Goal: Task Accomplishment & Management: Manage account settings

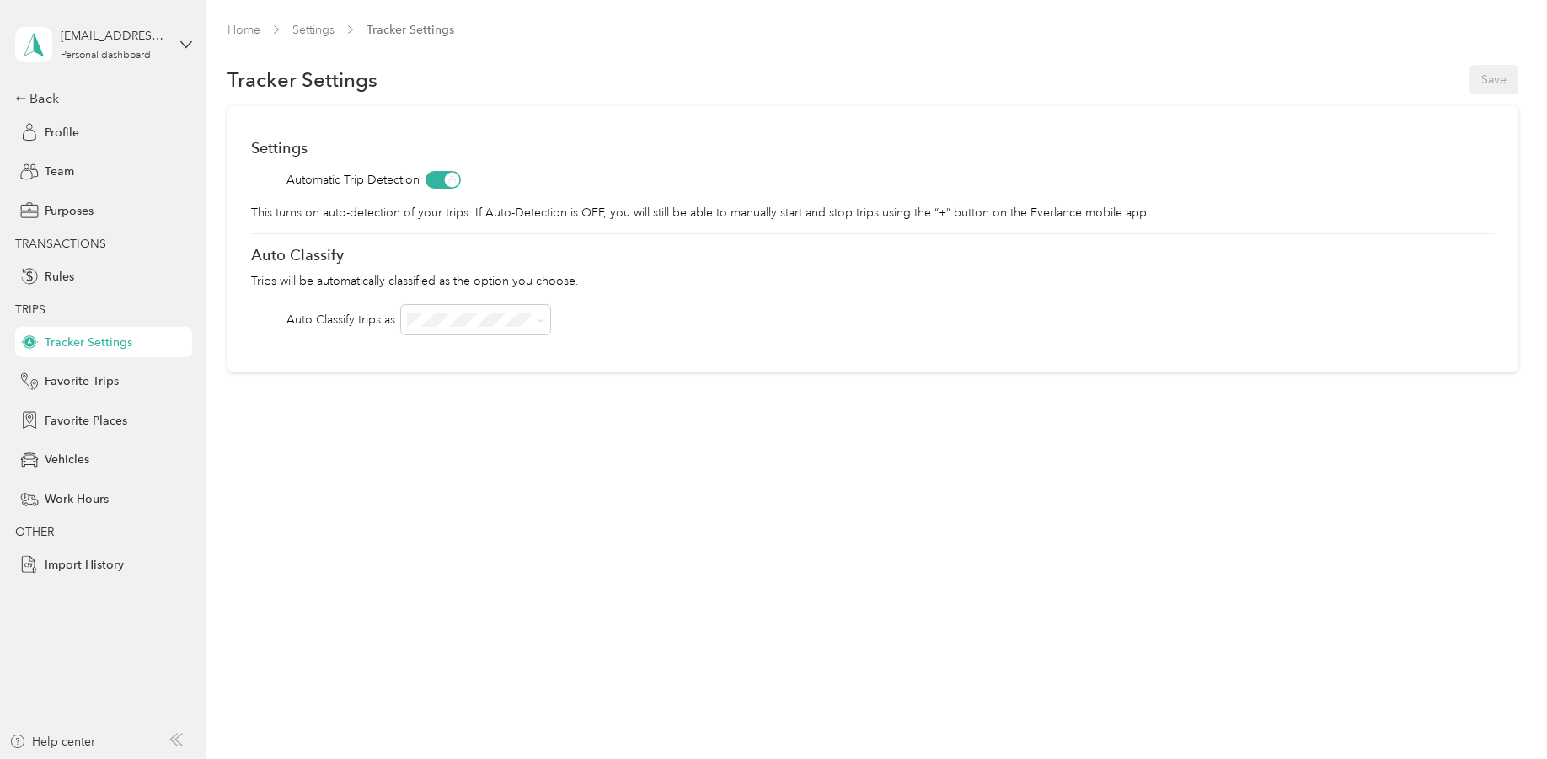
click at [176, 45] on div "[EMAIL_ADDRESS][DOMAIN_NAME] Personal dashboard" at bounding box center [103, 44] width 177 height 59
click at [131, 147] on div "Team dashboard" at bounding box center [192, 138] width 331 height 29
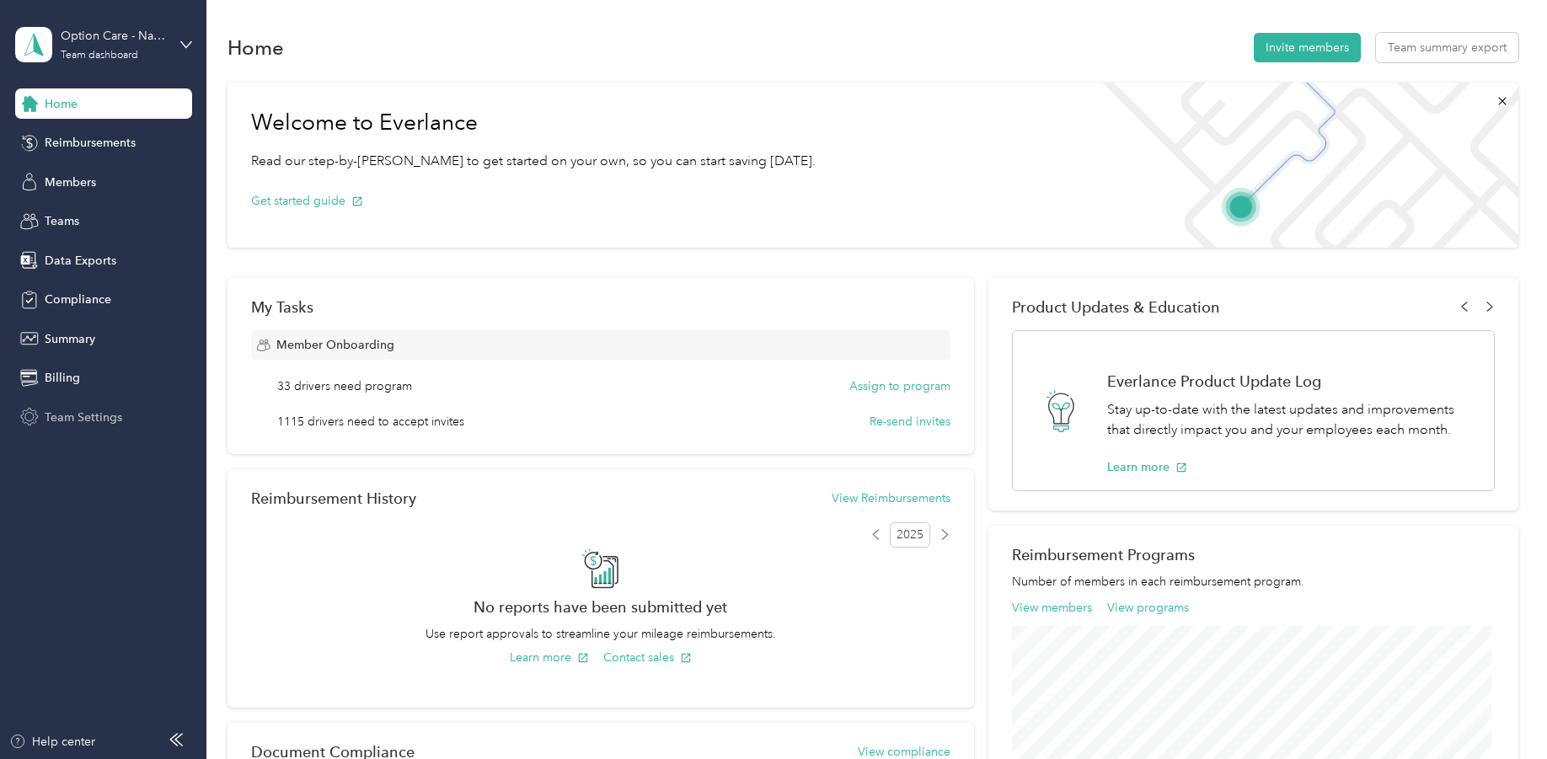
click at [79, 424] on span "Team Settings" at bounding box center [84, 418] width 78 height 18
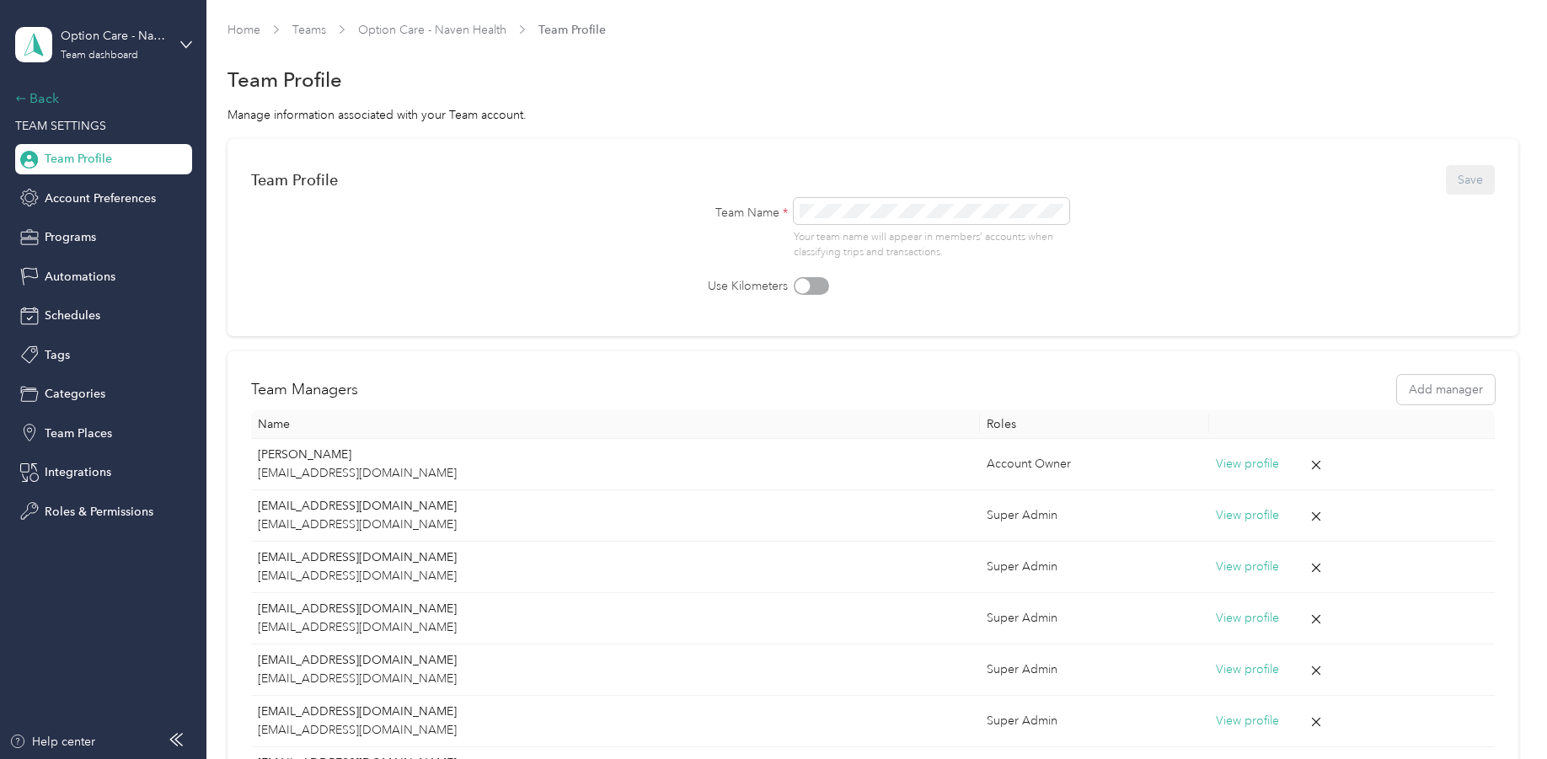
click at [58, 96] on div "Back" at bounding box center [99, 98] width 168 height 20
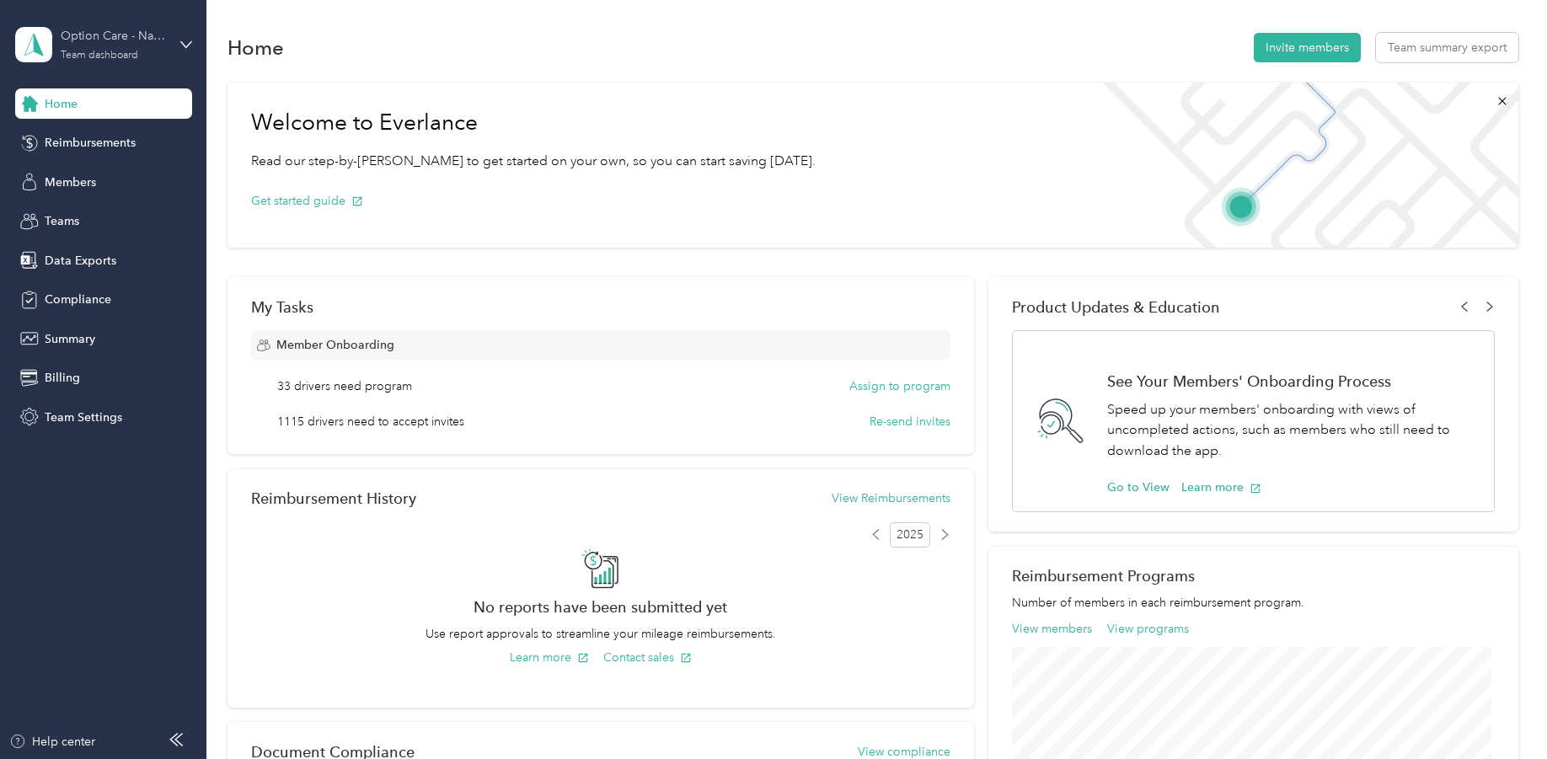
click at [152, 46] on div "Option Care - Naven Health Team dashboard" at bounding box center [113, 44] width 105 height 34
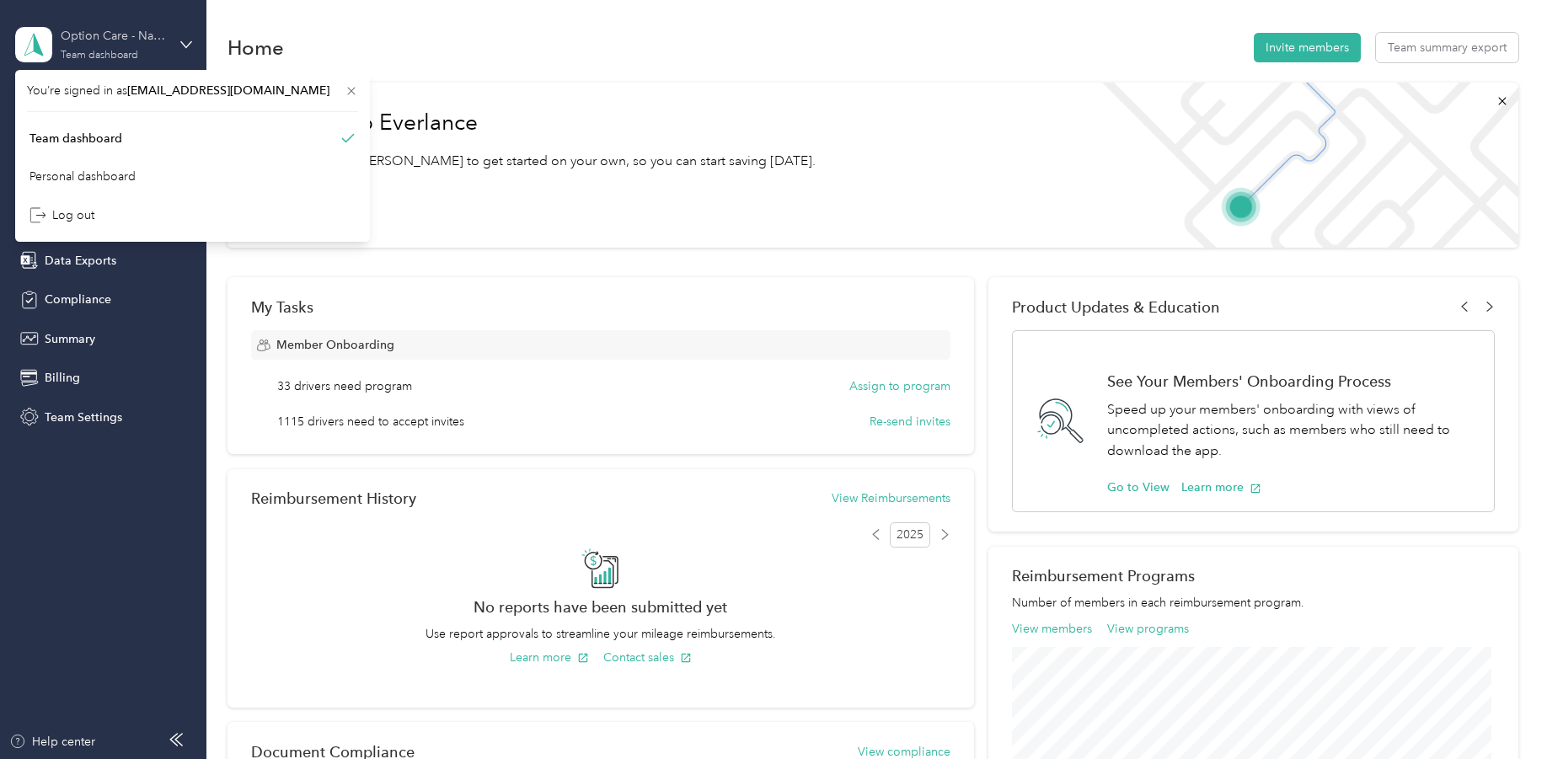
click at [143, 45] on div "Option Care - Naven Health" at bounding box center [113, 36] width 105 height 18
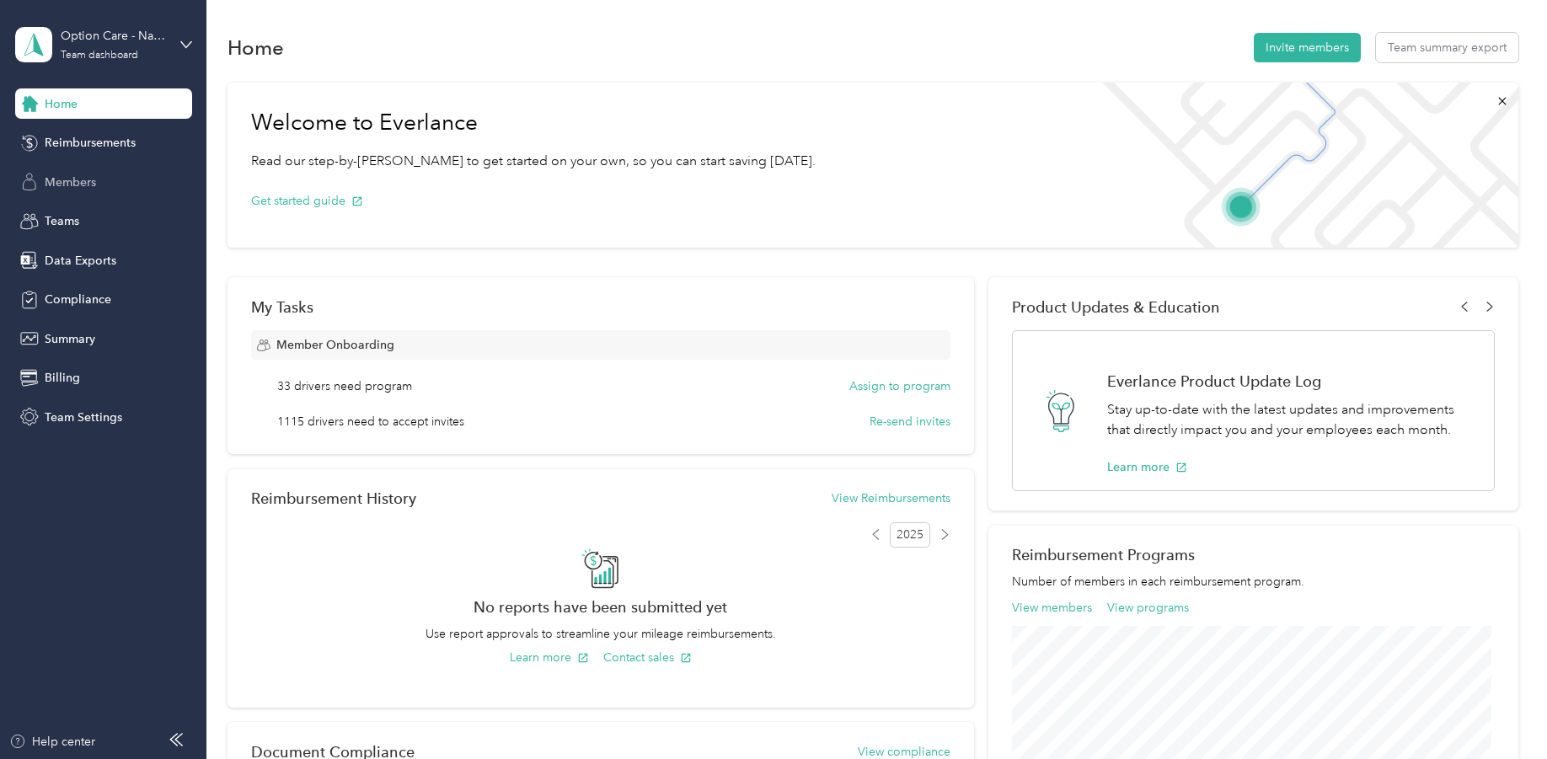
click at [74, 175] on span "Members" at bounding box center [70, 183] width 51 height 18
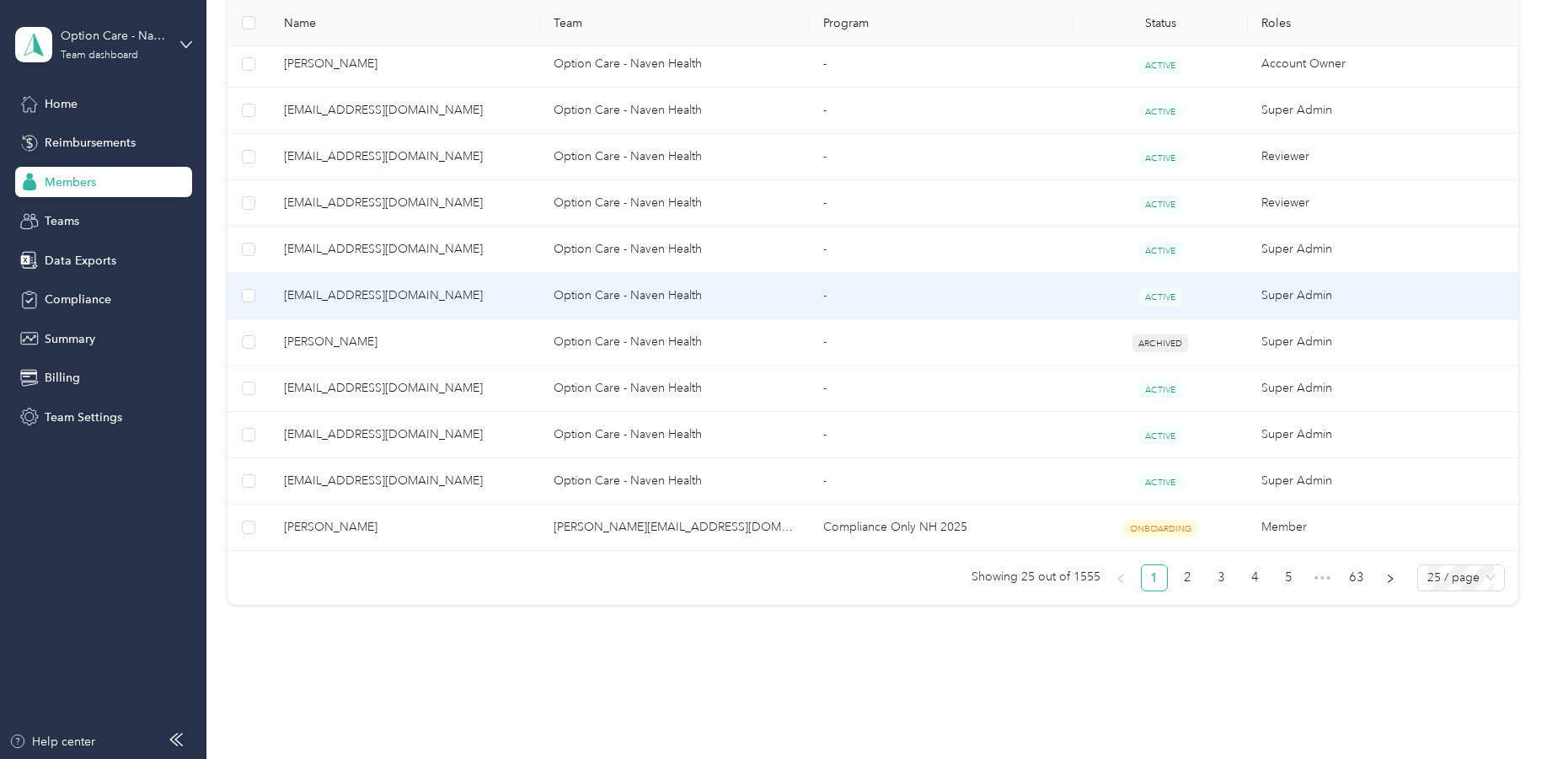
scroll to position [912, 0]
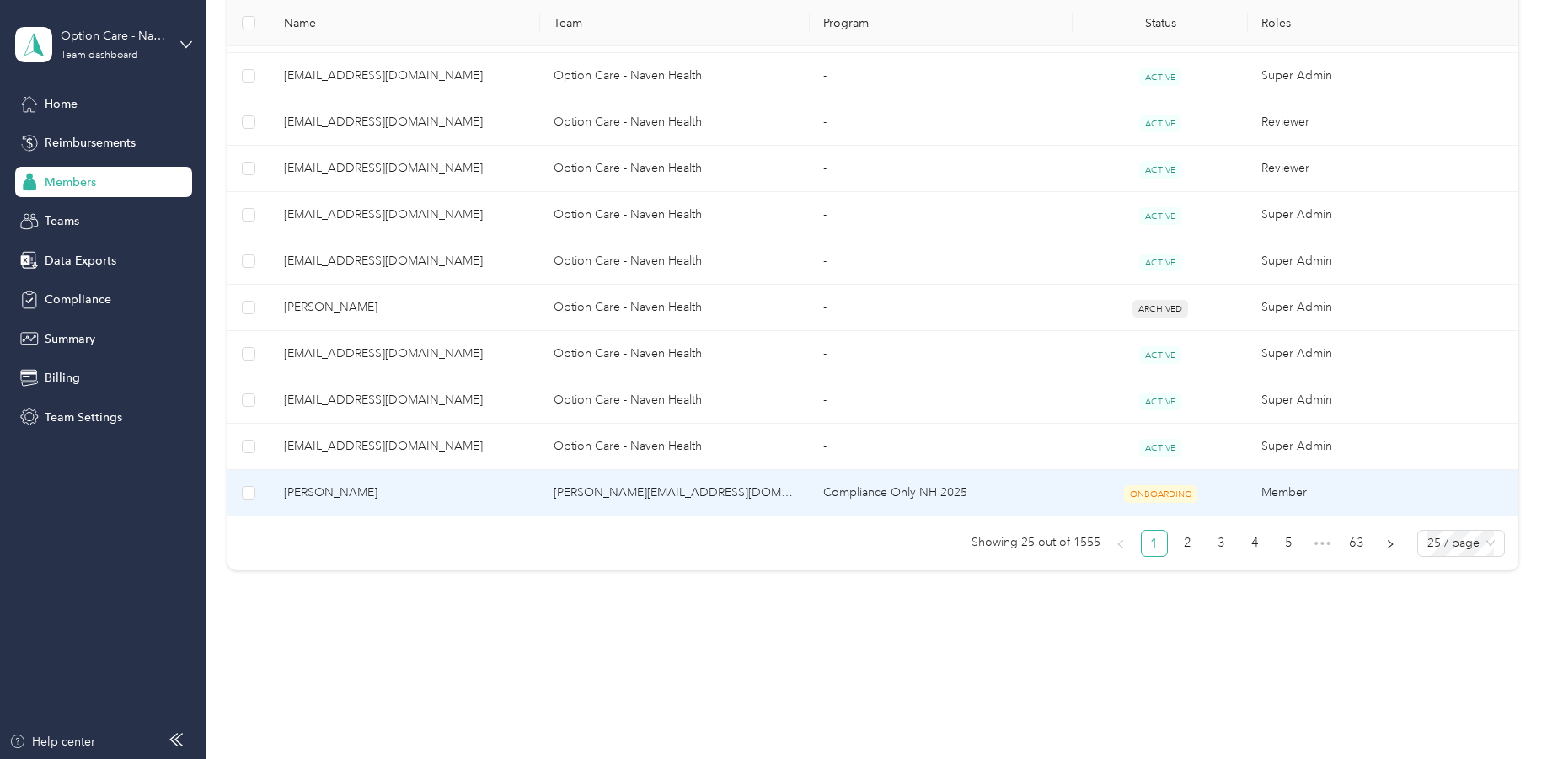
click at [1046, 498] on td "Compliance Only NH 2025" at bounding box center [941, 493] width 263 height 46
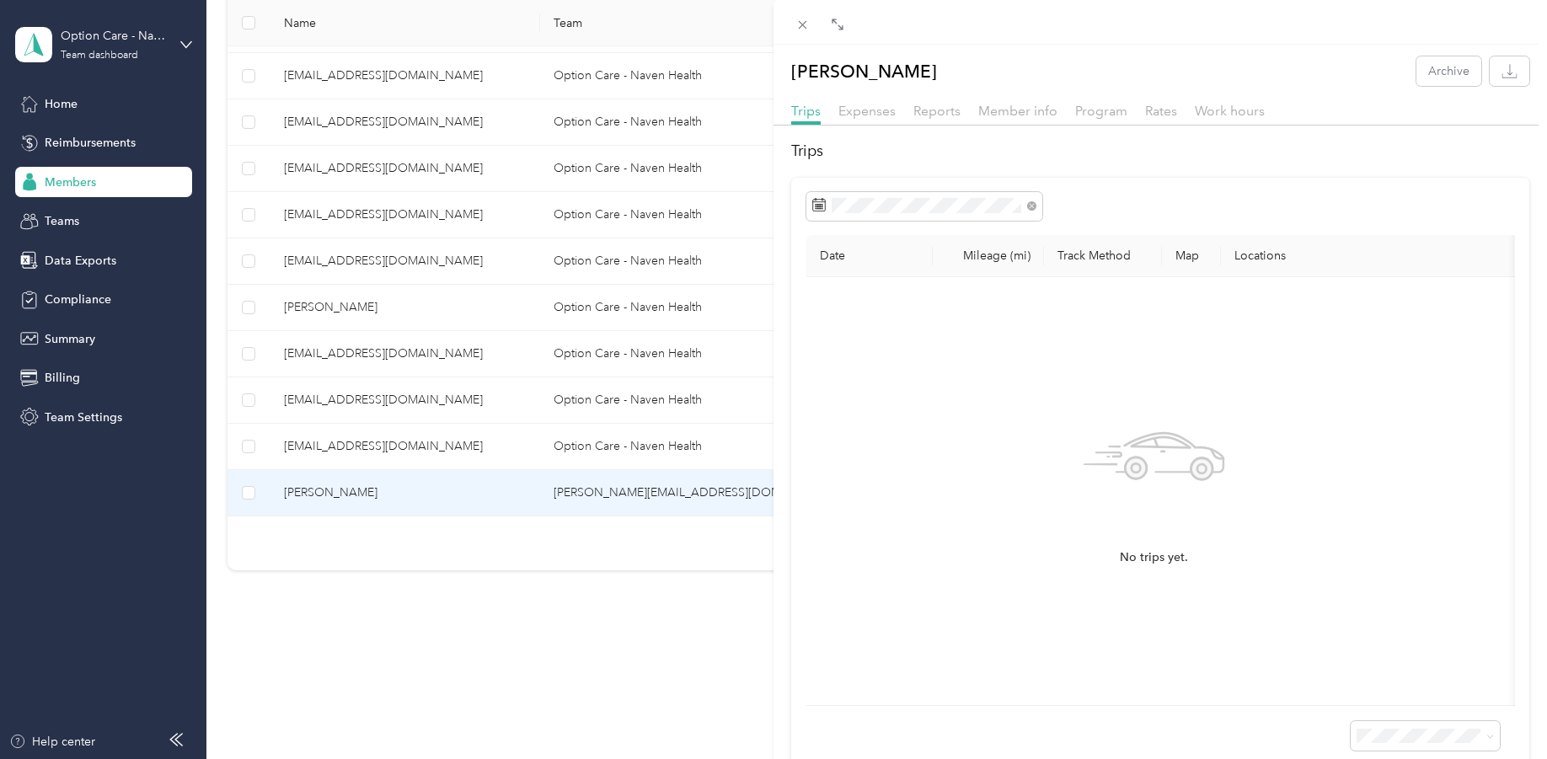
click at [315, 499] on div "[PERSON_NAME] Archive Trips Expenses Reports Member info Program Rates Work hou…" at bounding box center [773, 379] width 1547 height 759
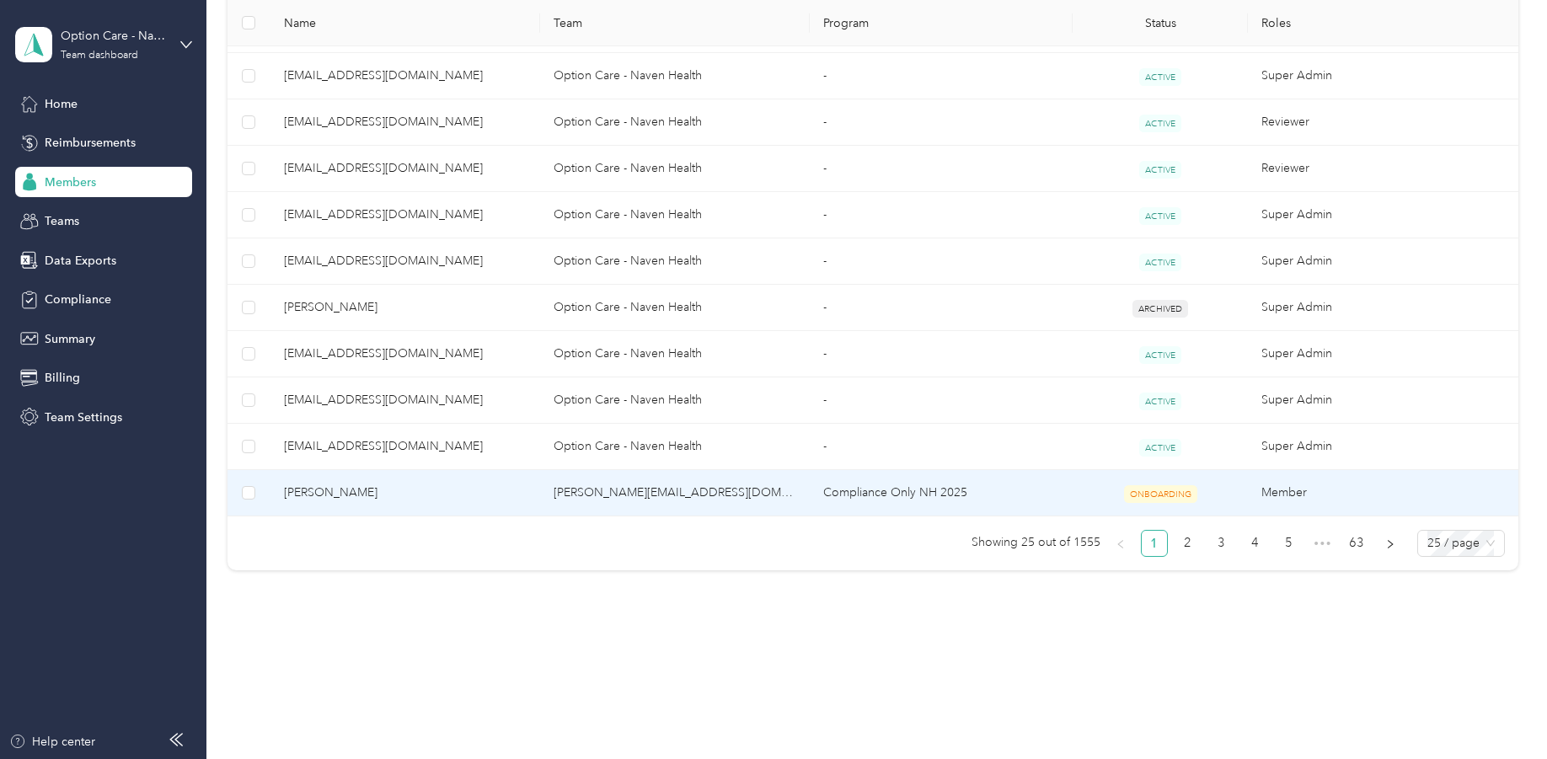
click at [320, 492] on span "[PERSON_NAME]" at bounding box center [405, 493] width 243 height 19
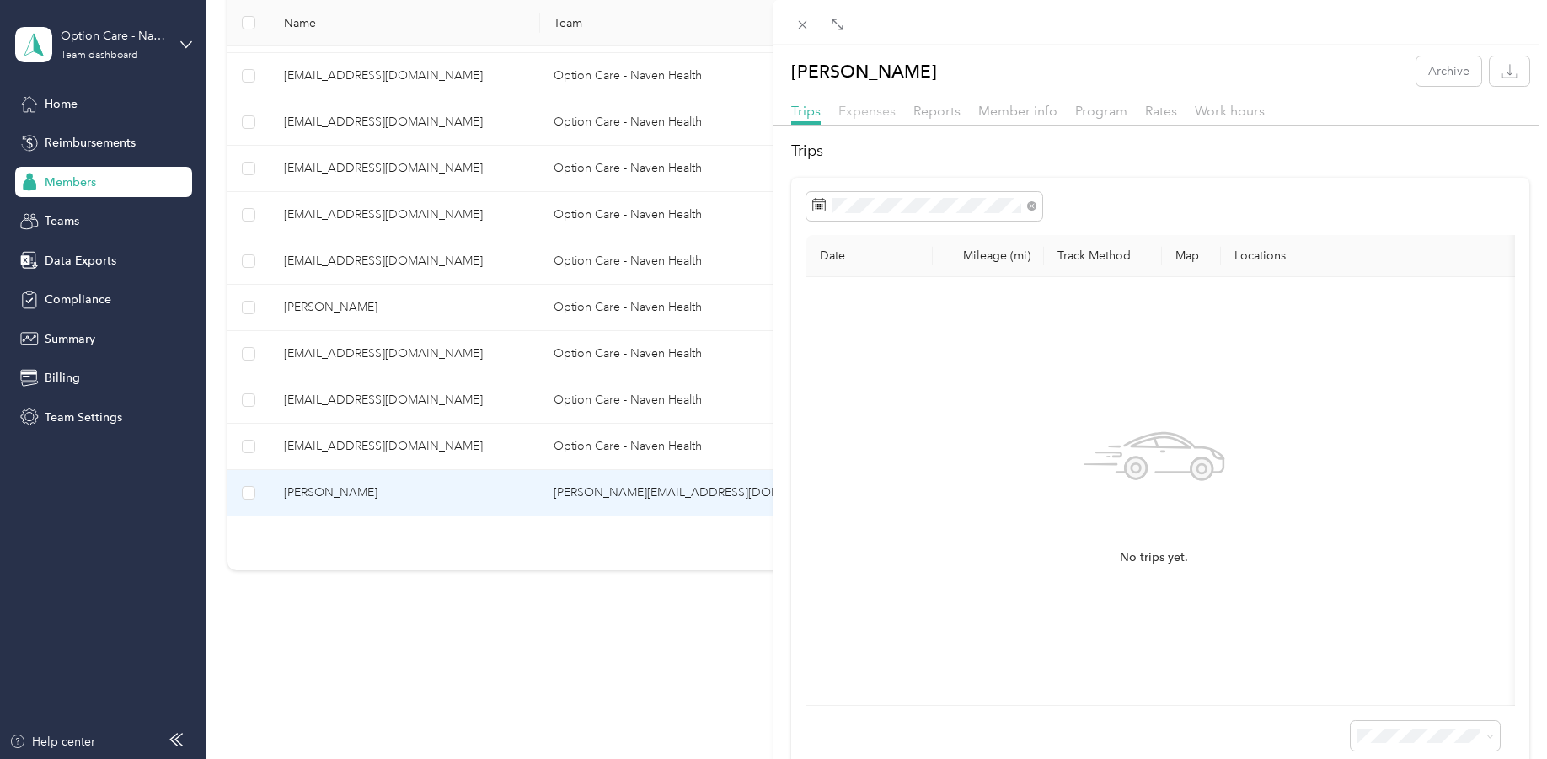
click at [874, 108] on span "Expenses" at bounding box center [866, 111] width 57 height 16
click at [923, 112] on span "Reports" at bounding box center [936, 111] width 47 height 16
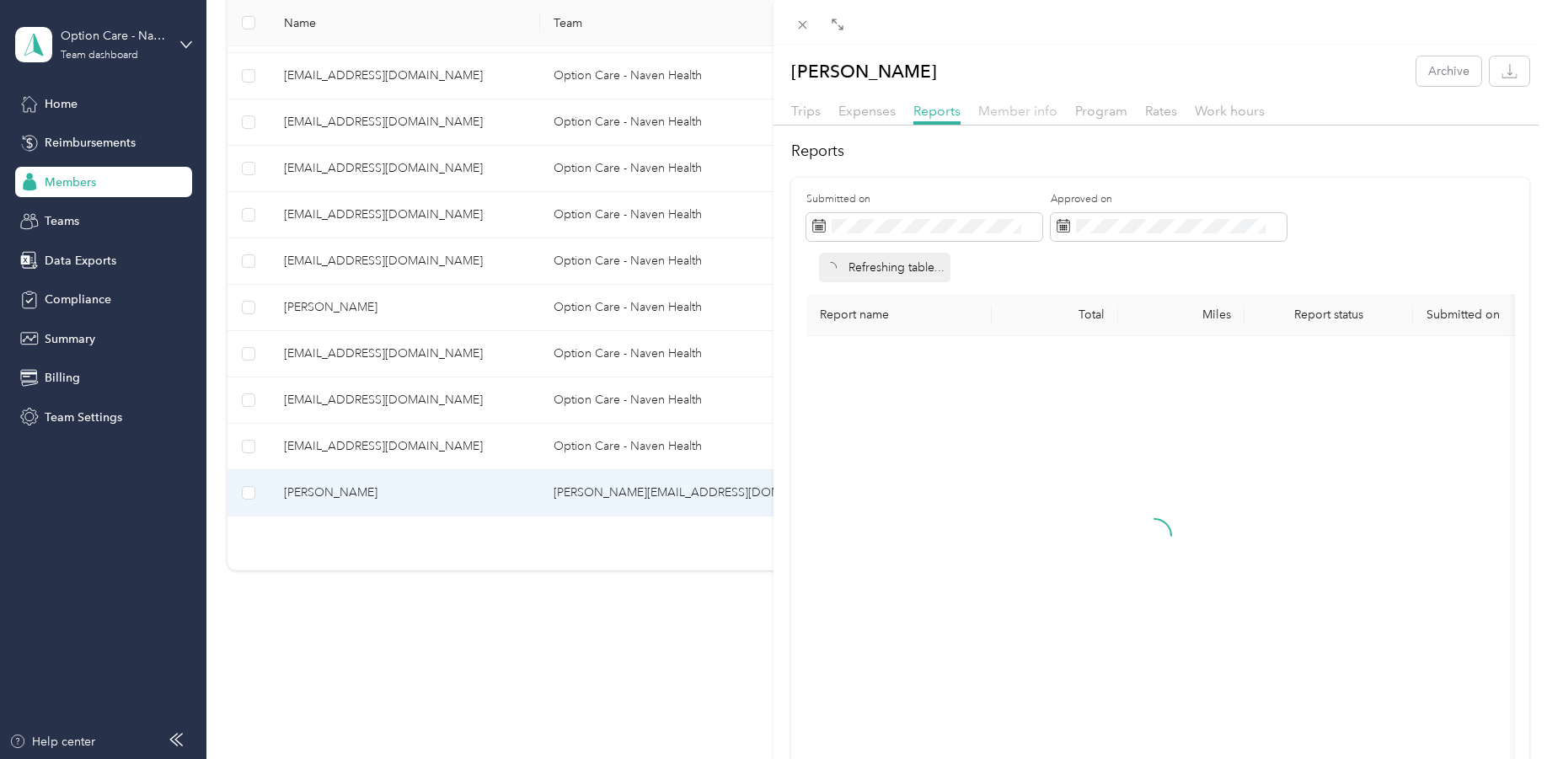
click at [1045, 112] on span "Member info" at bounding box center [1017, 111] width 79 height 16
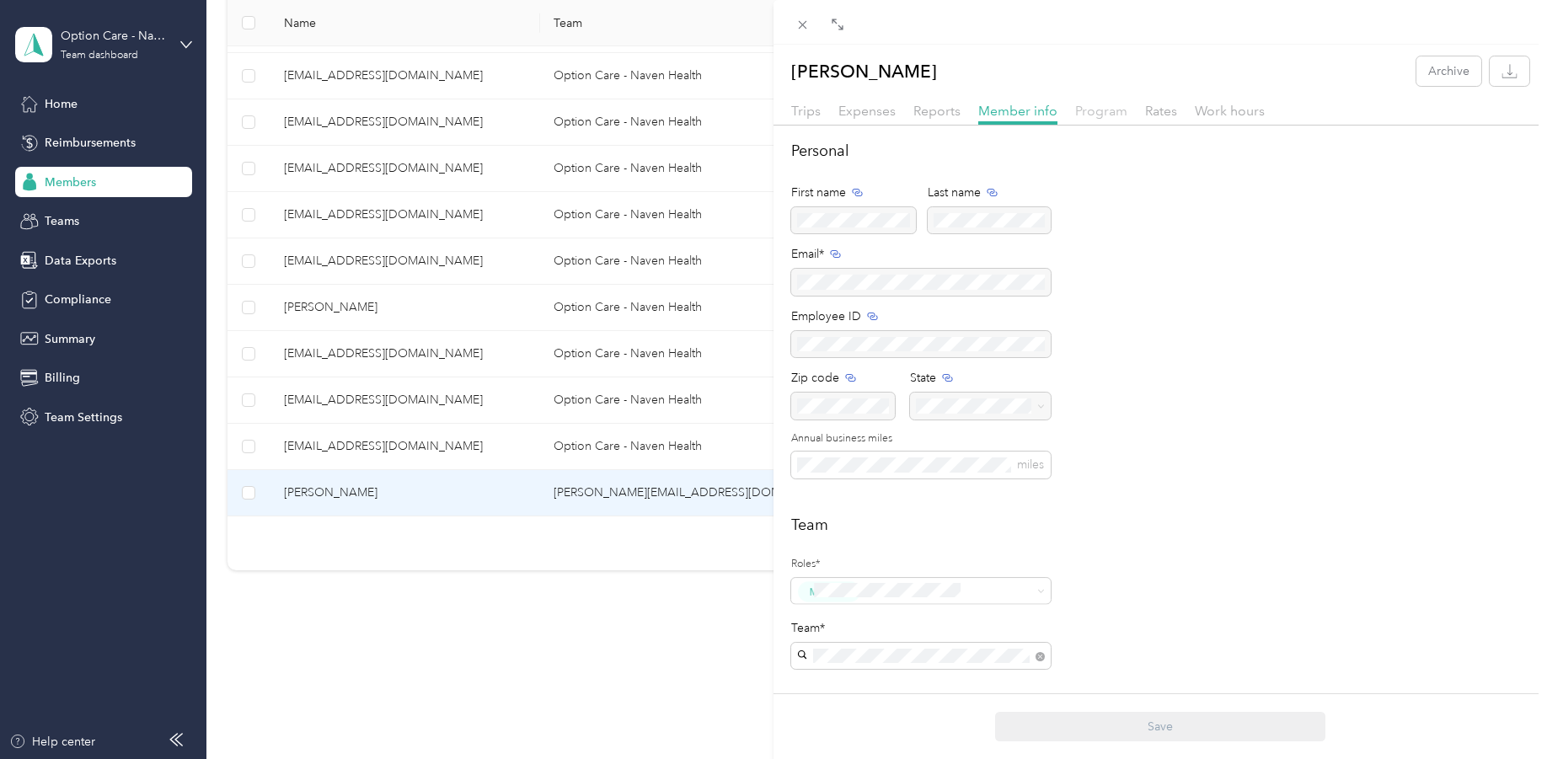
click at [1094, 111] on span "Program" at bounding box center [1101, 111] width 52 height 16
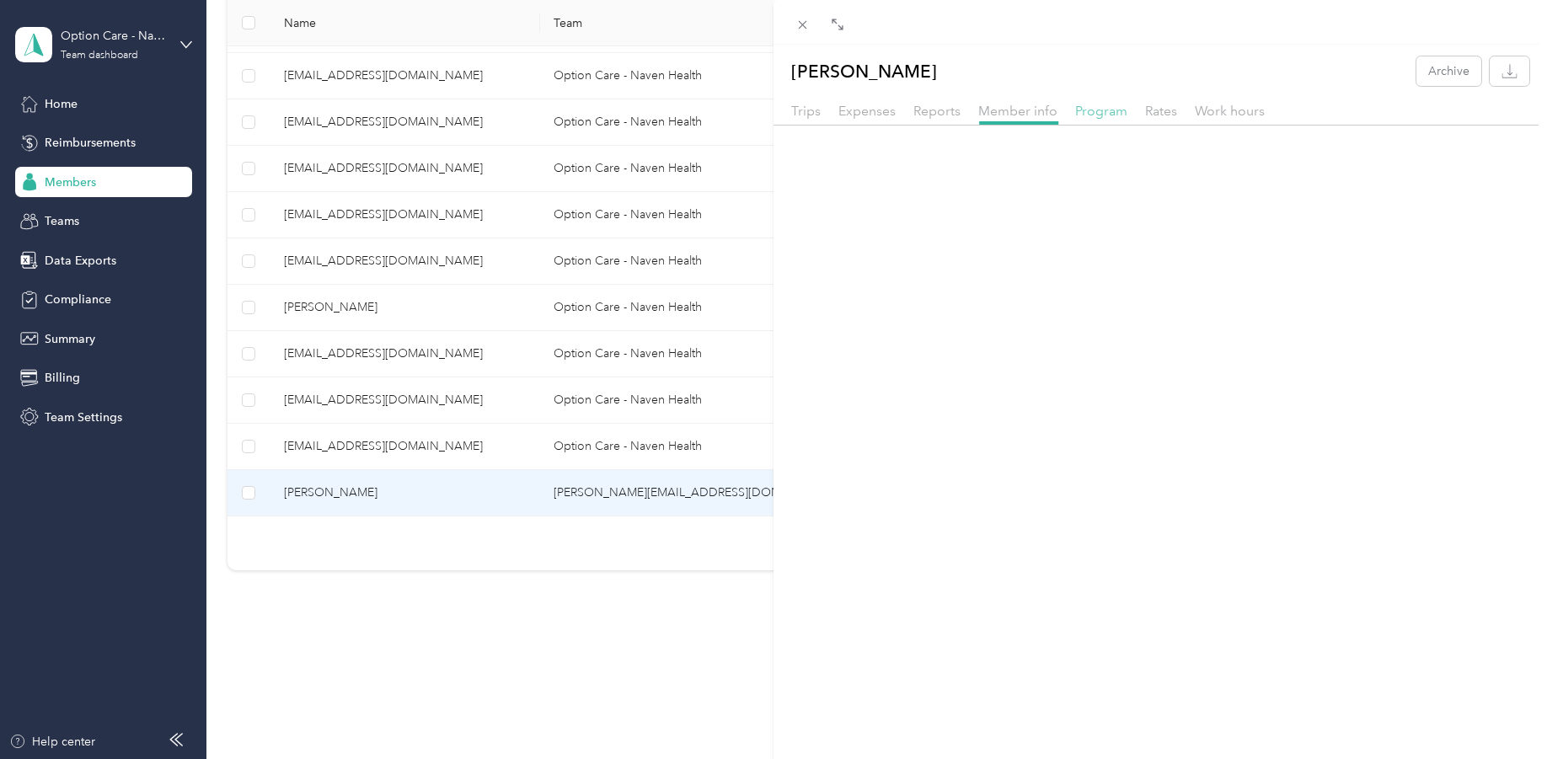
click at [1094, 111] on span "Program" at bounding box center [1101, 111] width 52 height 16
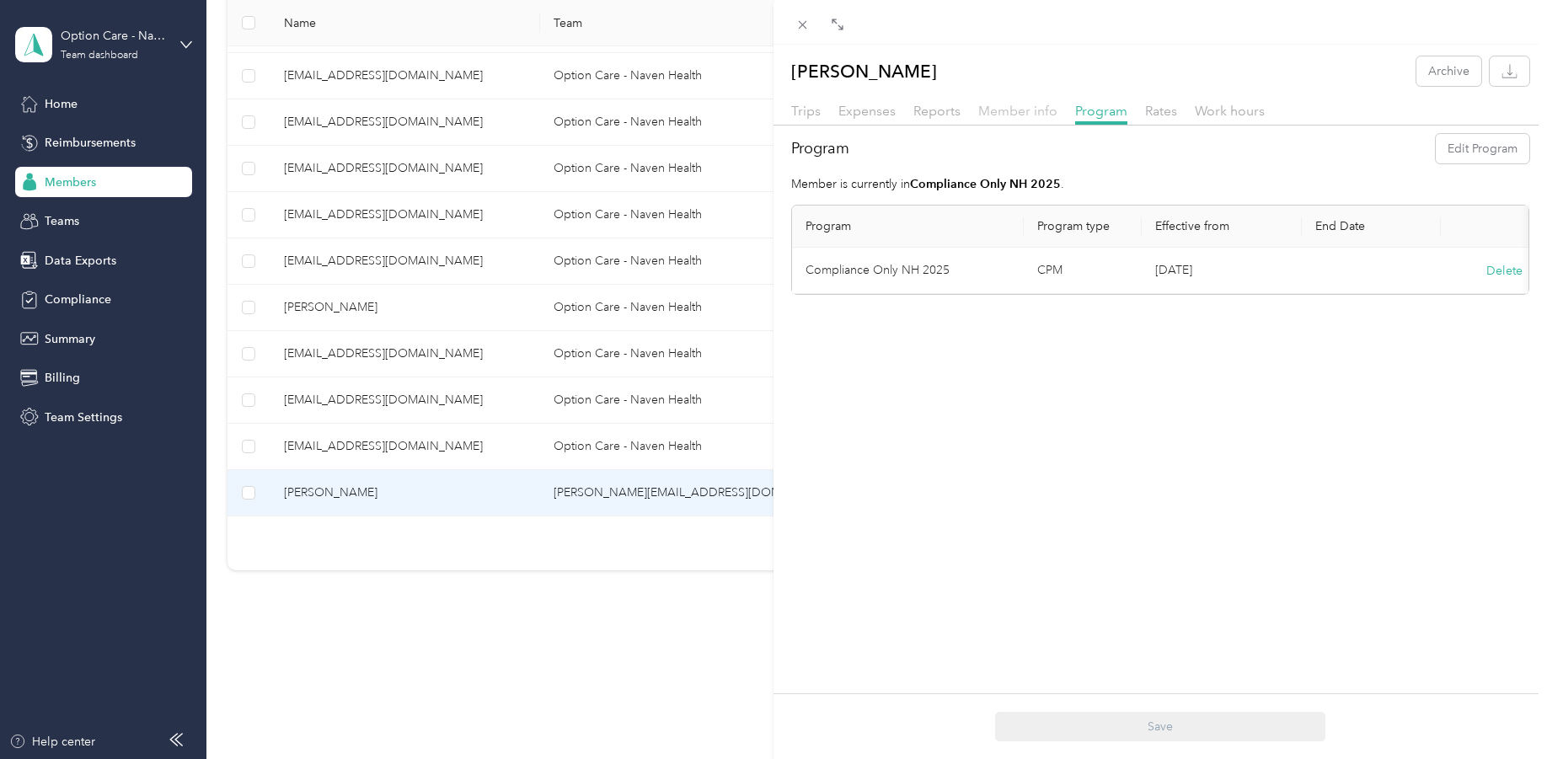
click at [1037, 114] on span "Member info" at bounding box center [1017, 111] width 79 height 16
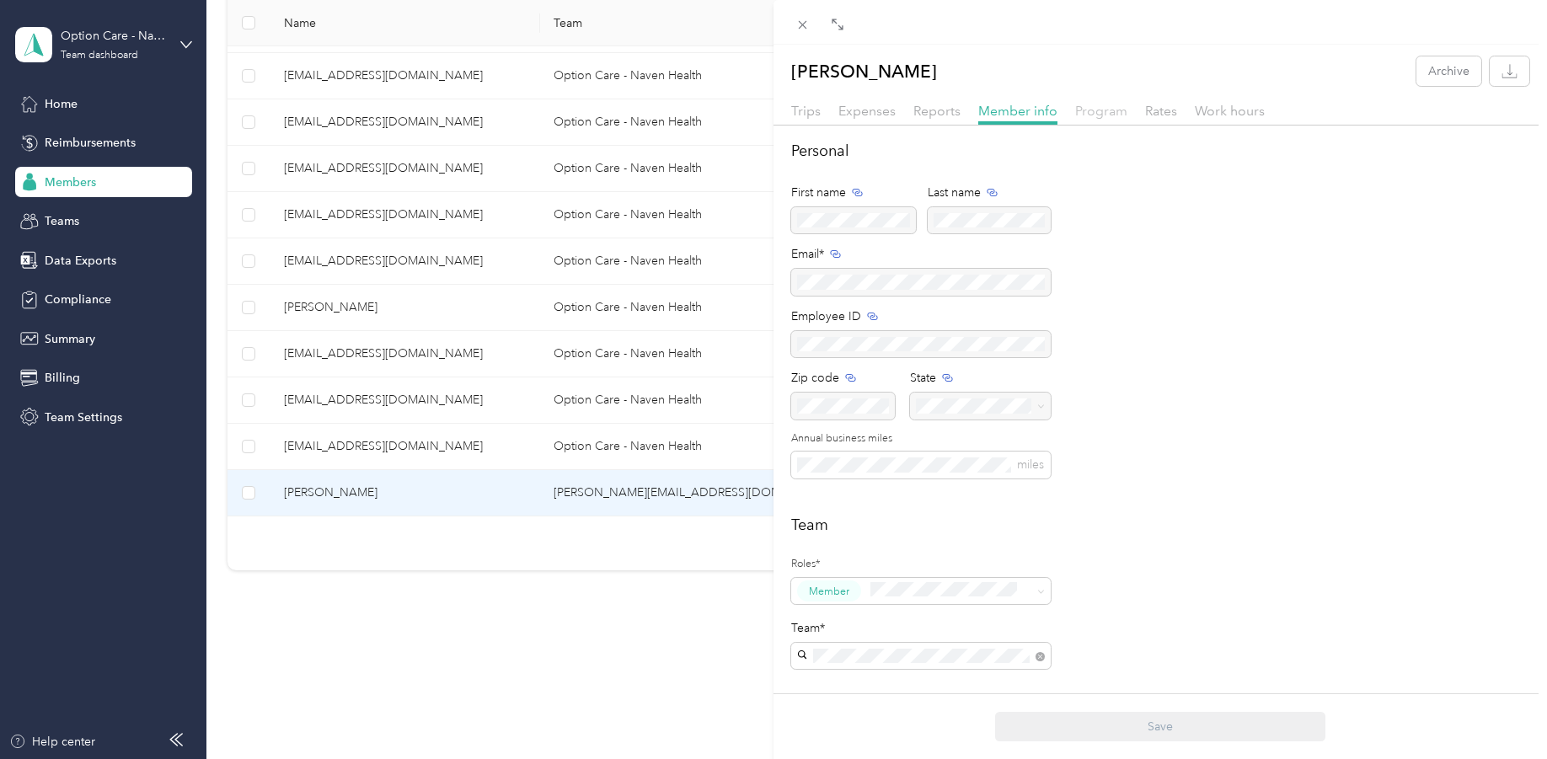
click at [1106, 113] on span "Program" at bounding box center [1101, 111] width 52 height 16
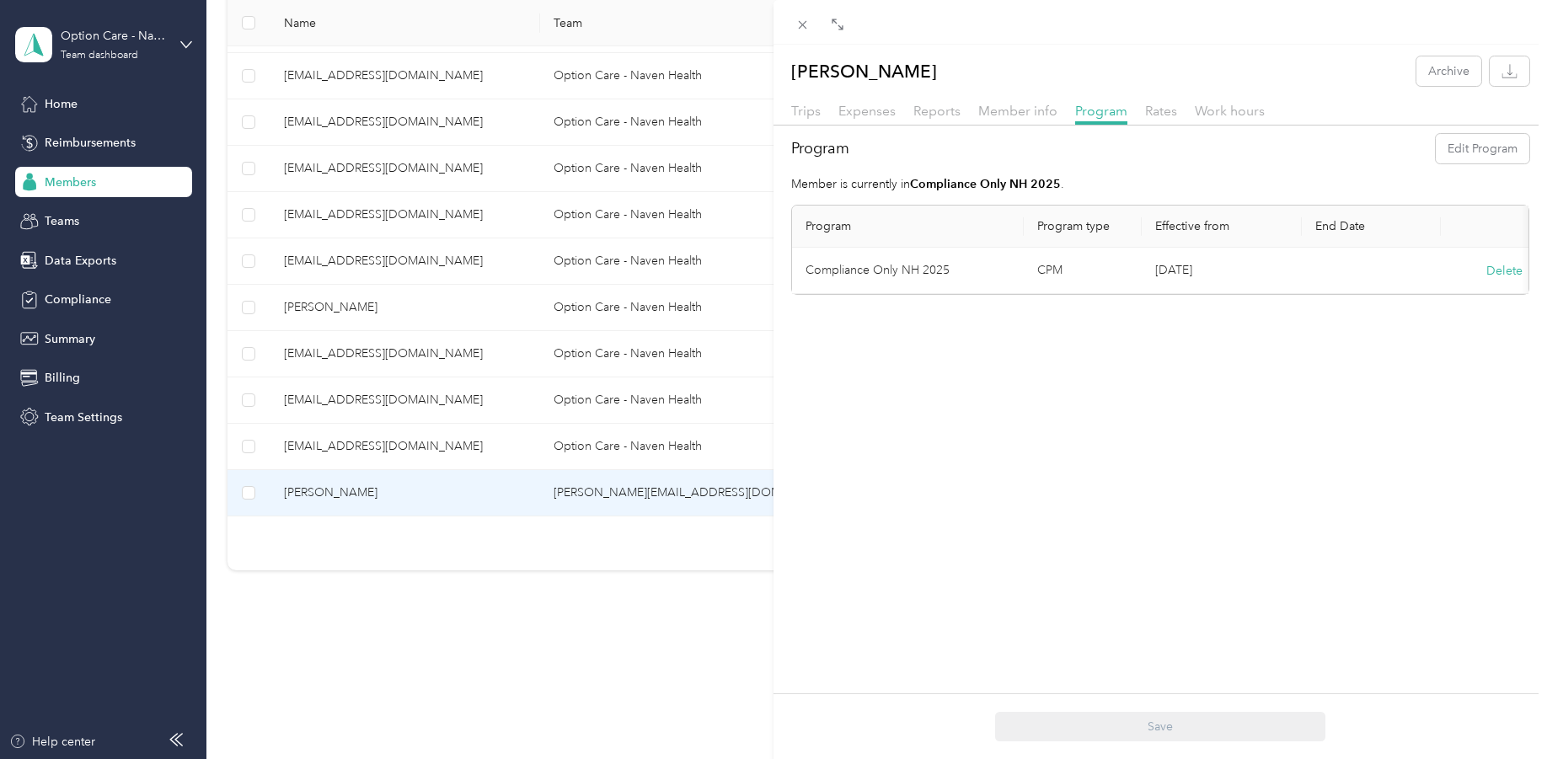
click at [723, 651] on div "[PERSON_NAME] Archive Trips Expenses Reports Member info Program Rates Work hou…" at bounding box center [773, 379] width 1547 height 759
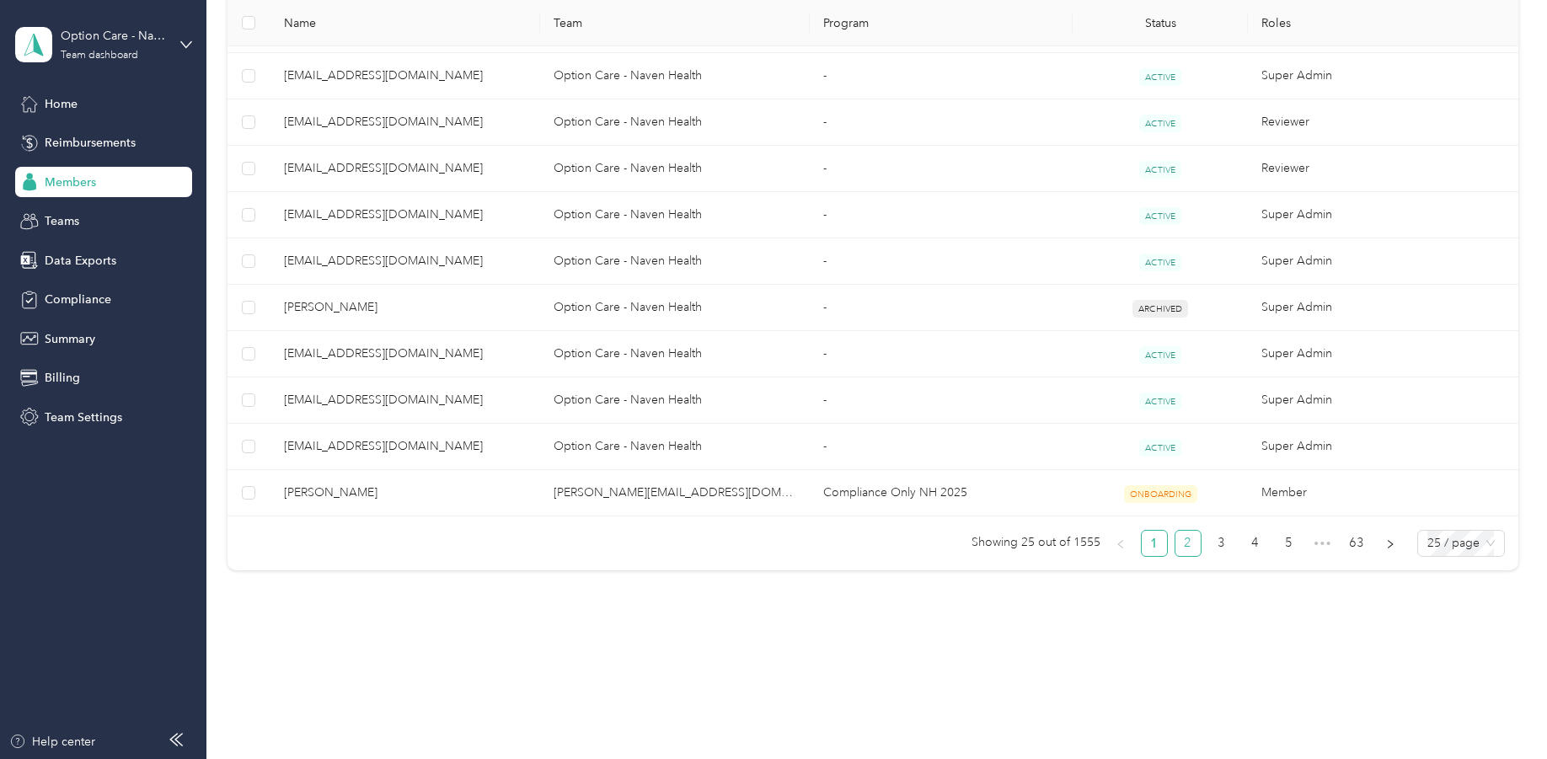
click at [1175, 545] on link "2" at bounding box center [1187, 543] width 25 height 25
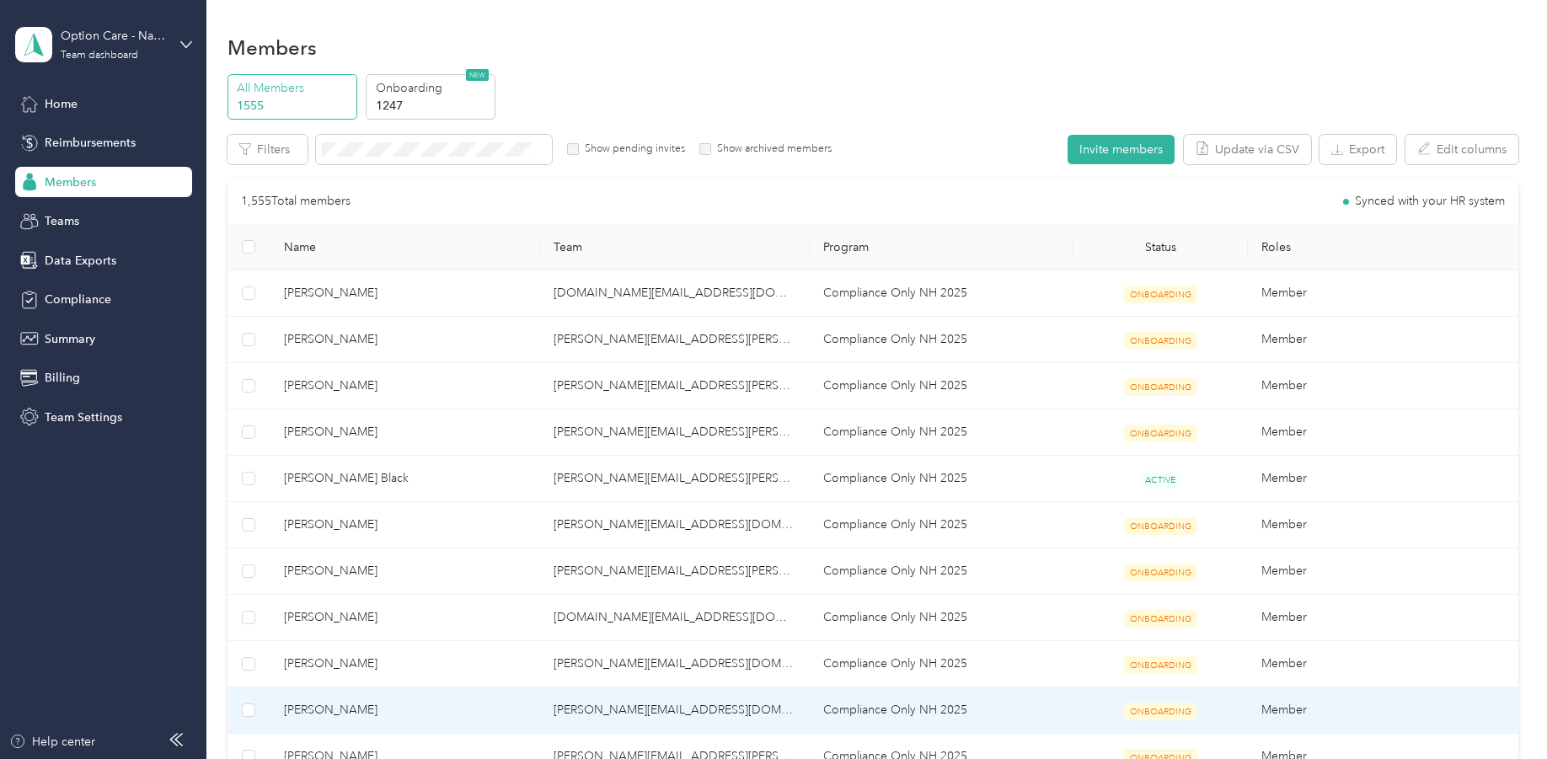
scroll to position [168, 0]
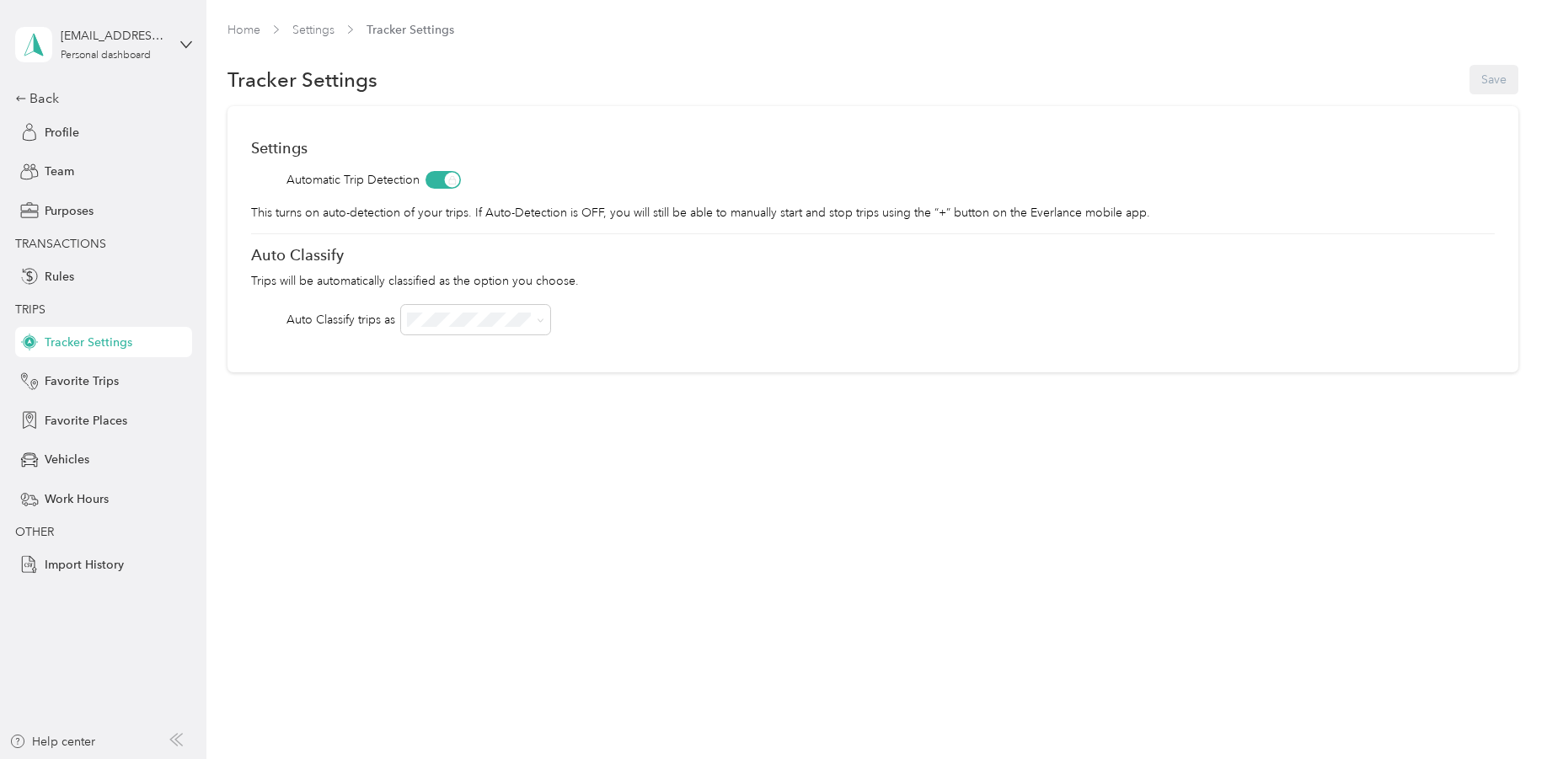
click at [745, 501] on div "Home Settings Tracker Settings Tracker Settings Save Settings Automatic Trip De…" at bounding box center [872, 379] width 1332 height 759
click at [901, 647] on div "Home Settings Tracker Settings Tracker Settings Save Settings Automatic Trip De…" at bounding box center [872, 379] width 1332 height 759
click at [46, 97] on div "Back" at bounding box center [99, 98] width 168 height 20
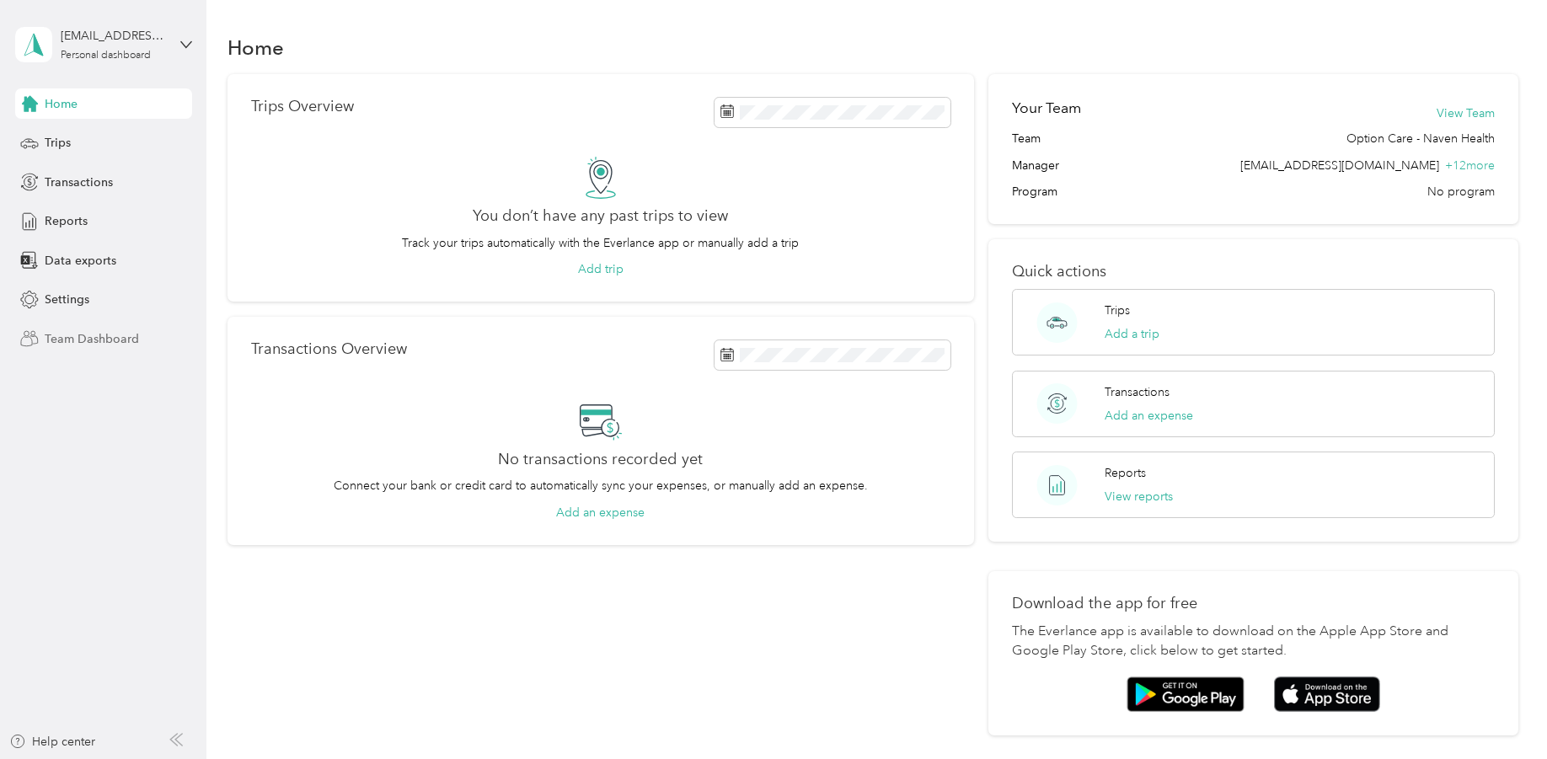
click at [92, 343] on span "Team Dashboard" at bounding box center [92, 339] width 94 height 18
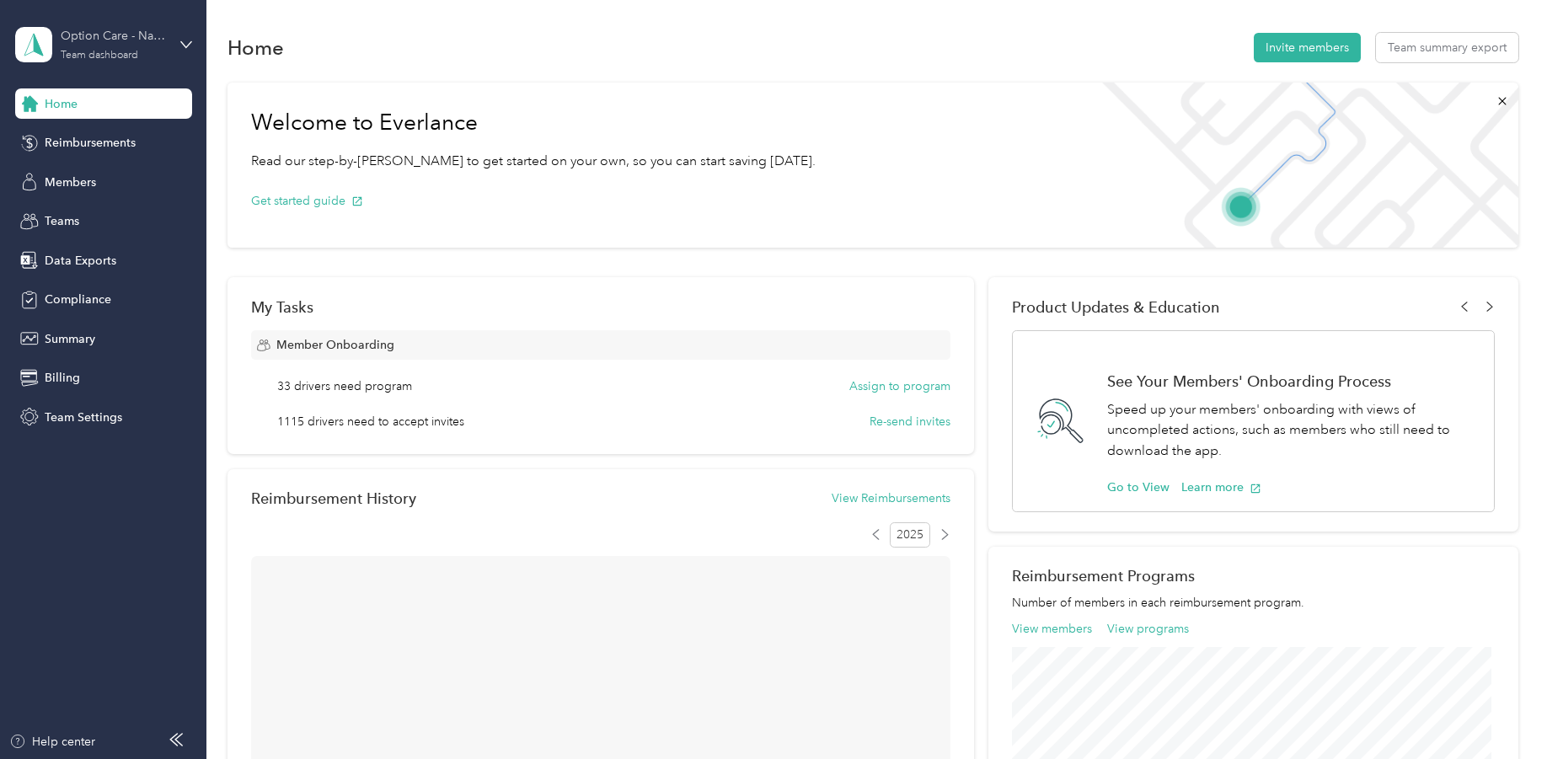
click at [61, 55] on div "Team dashboard" at bounding box center [100, 56] width 78 height 10
click at [73, 648] on aside "Option Care - Naven Health Team dashboard Home Reimbursements Members Teams Dat…" at bounding box center [103, 379] width 206 height 759
click at [99, 191] on div "Members" at bounding box center [103, 182] width 177 height 30
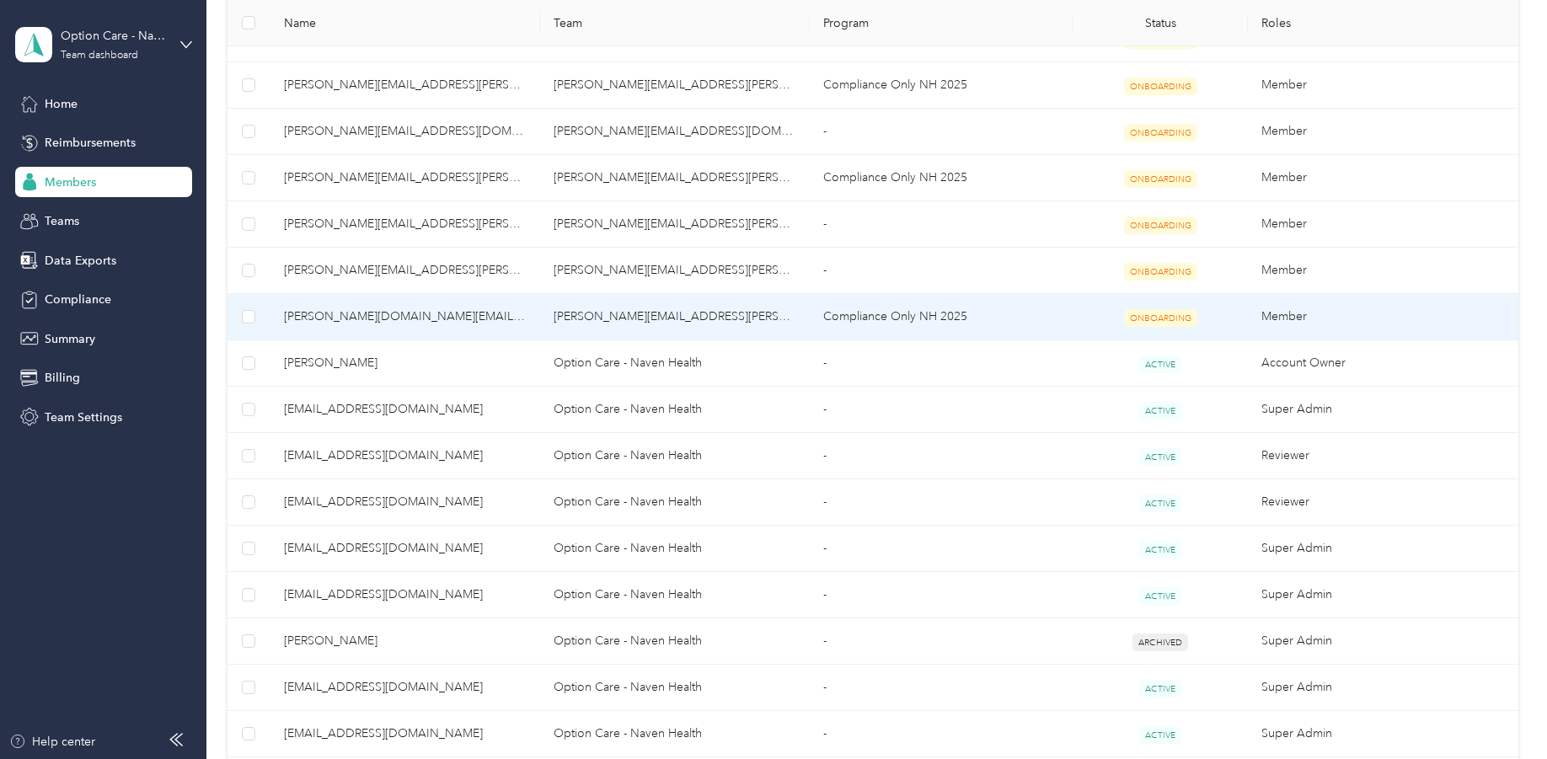
scroll to position [842, 0]
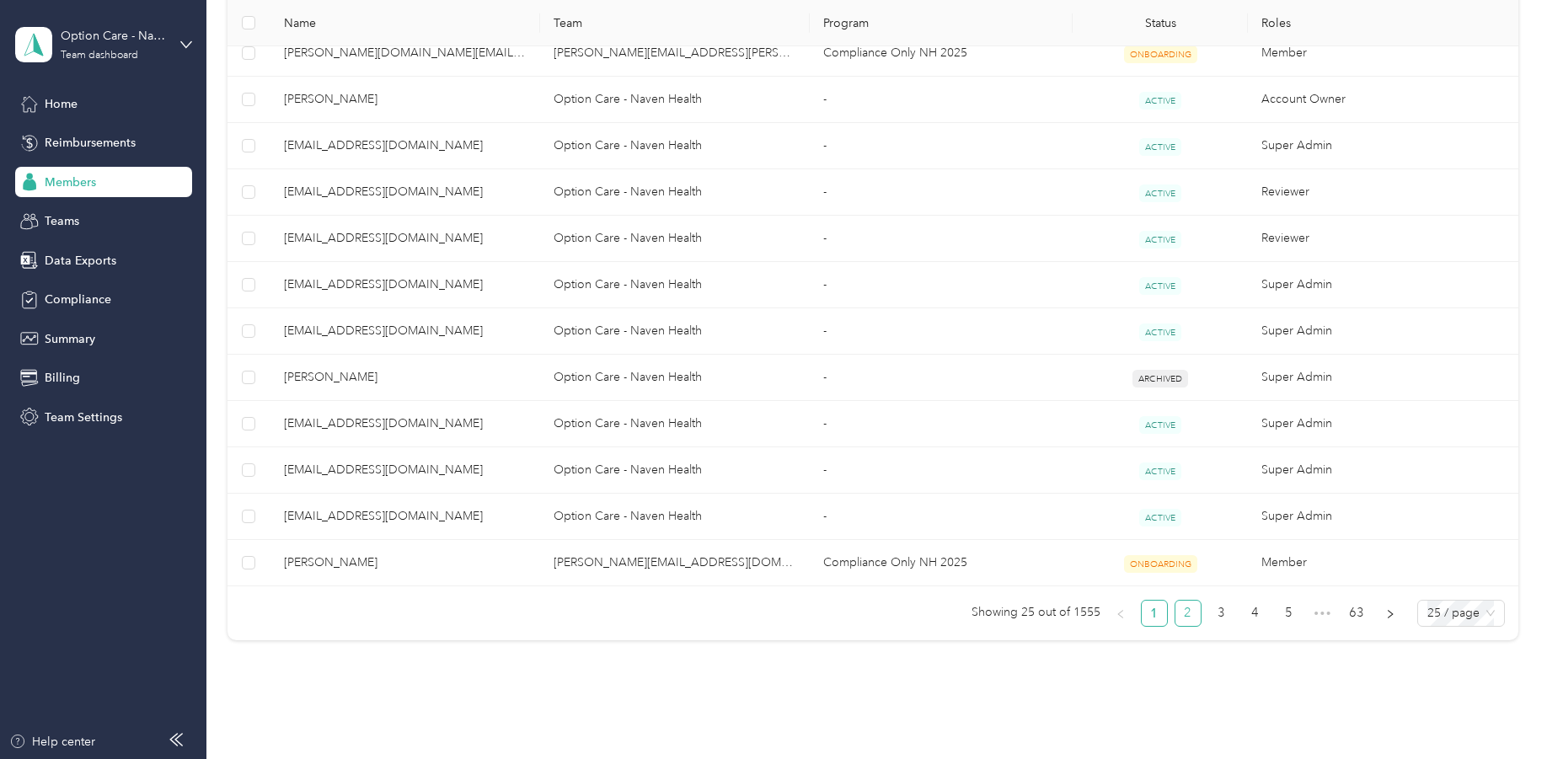
click at [1184, 611] on link "2" at bounding box center [1187, 613] width 25 height 25
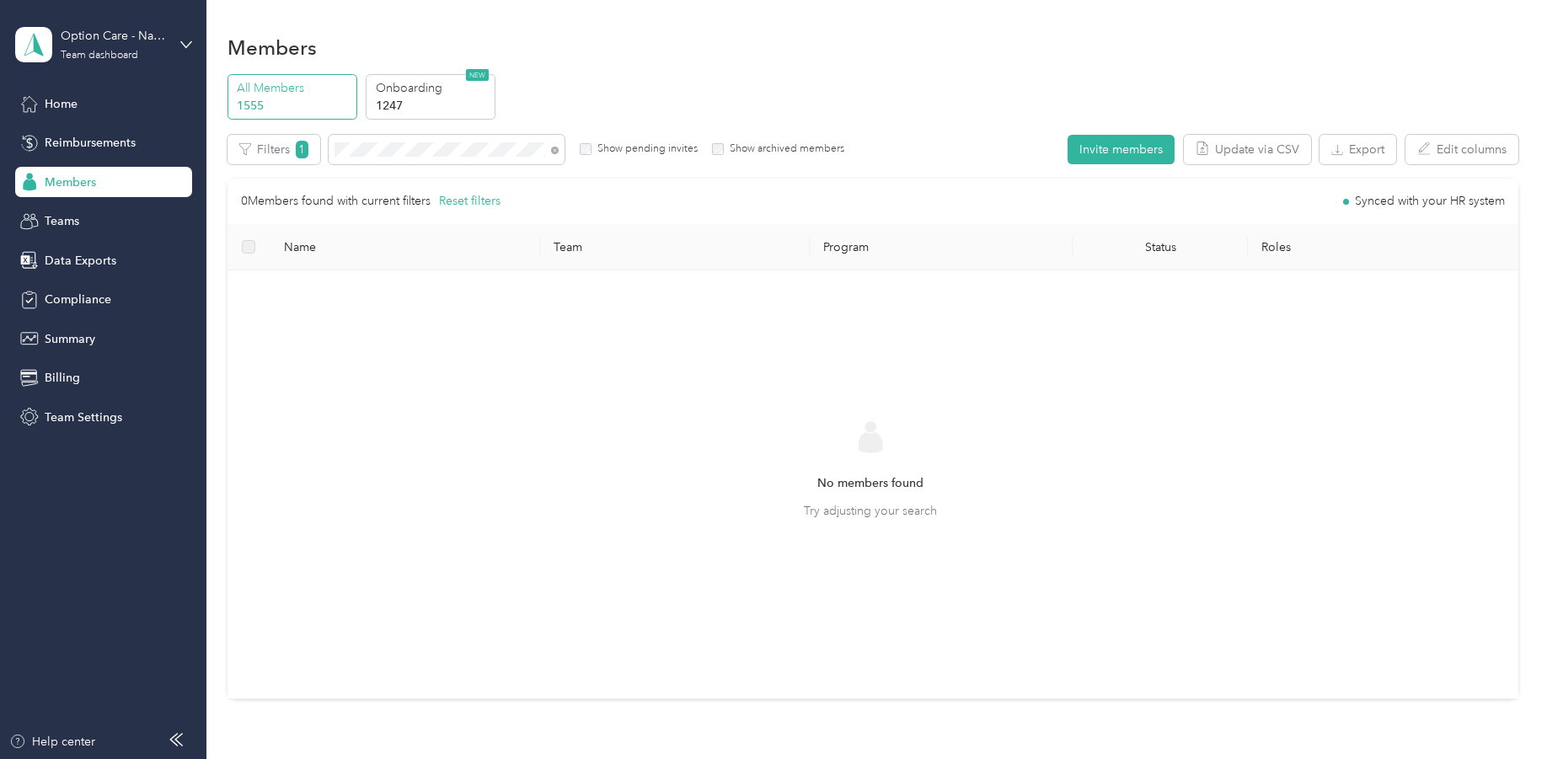
click at [412, 366] on div "No members found Try adjusting your search" at bounding box center [870, 484] width 1259 height 401
click at [419, 96] on p "Onboarding" at bounding box center [433, 88] width 115 height 18
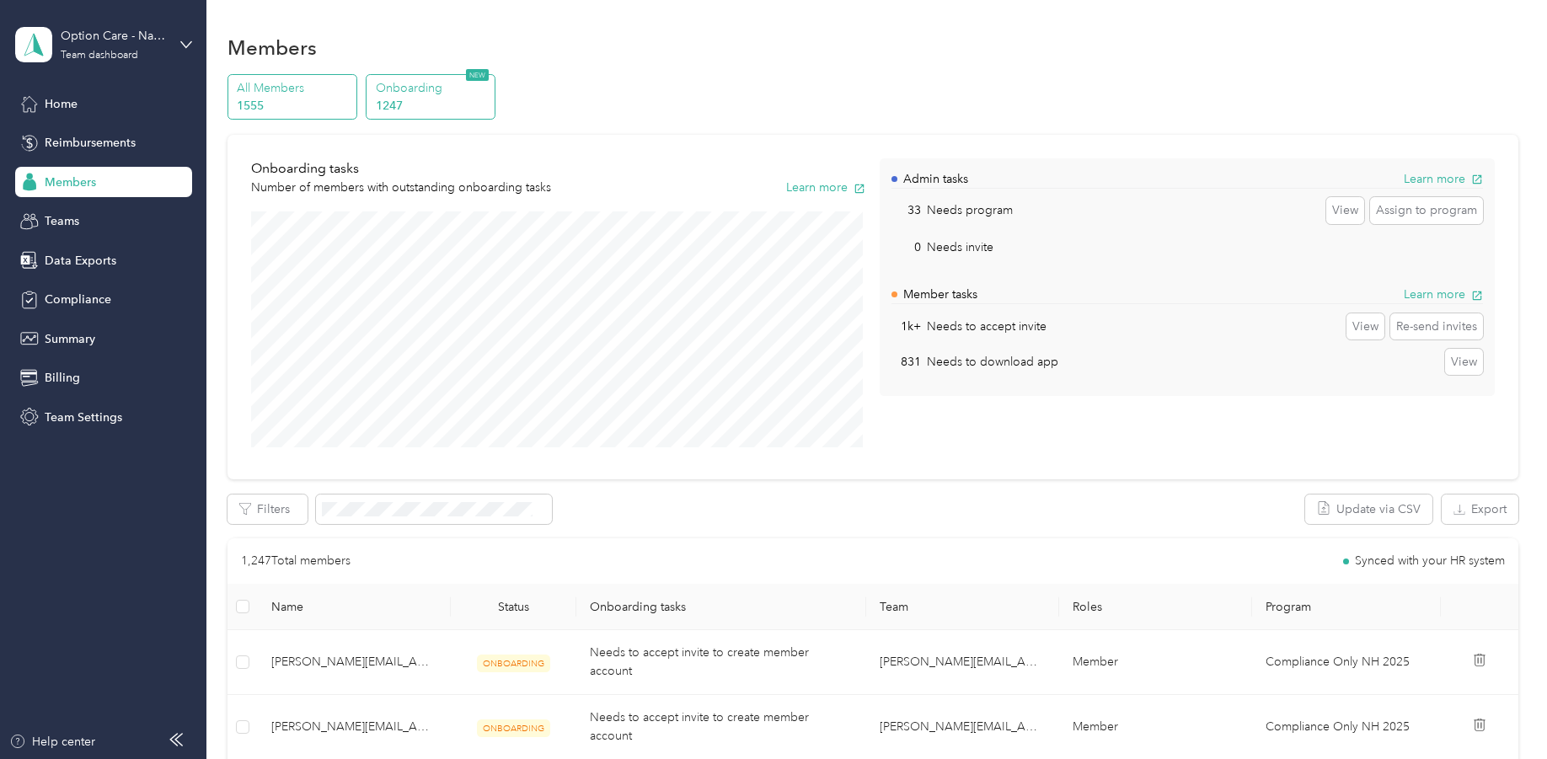
click at [310, 75] on div "All Members 1555" at bounding box center [292, 97] width 130 height 46
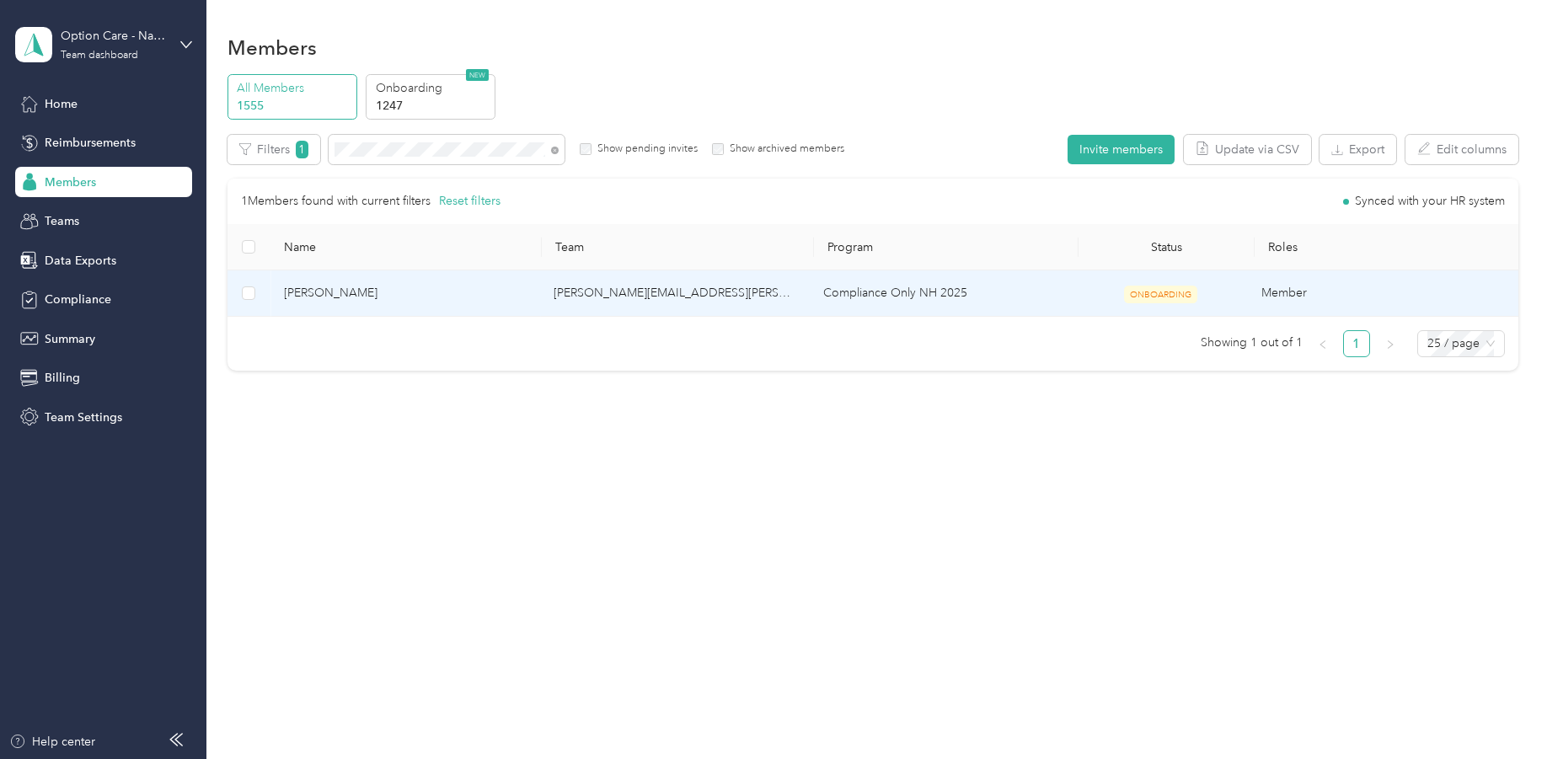
click at [310, 297] on span "April M. Staiti" at bounding box center [405, 293] width 243 height 19
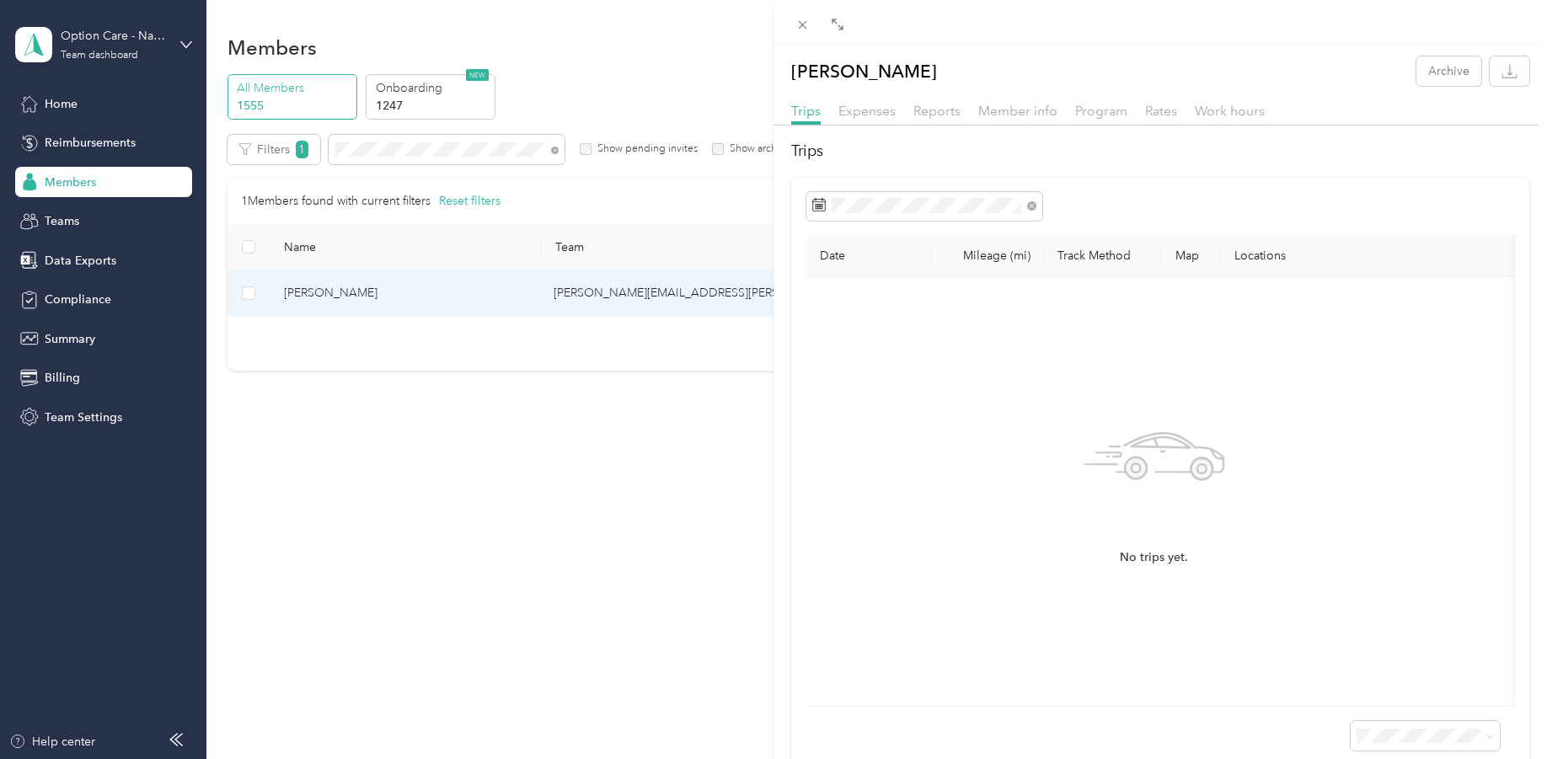
click at [599, 403] on div "April M. Staiti Archive Trips Expenses Reports Member info Program Rates Work h…" at bounding box center [773, 379] width 1547 height 759
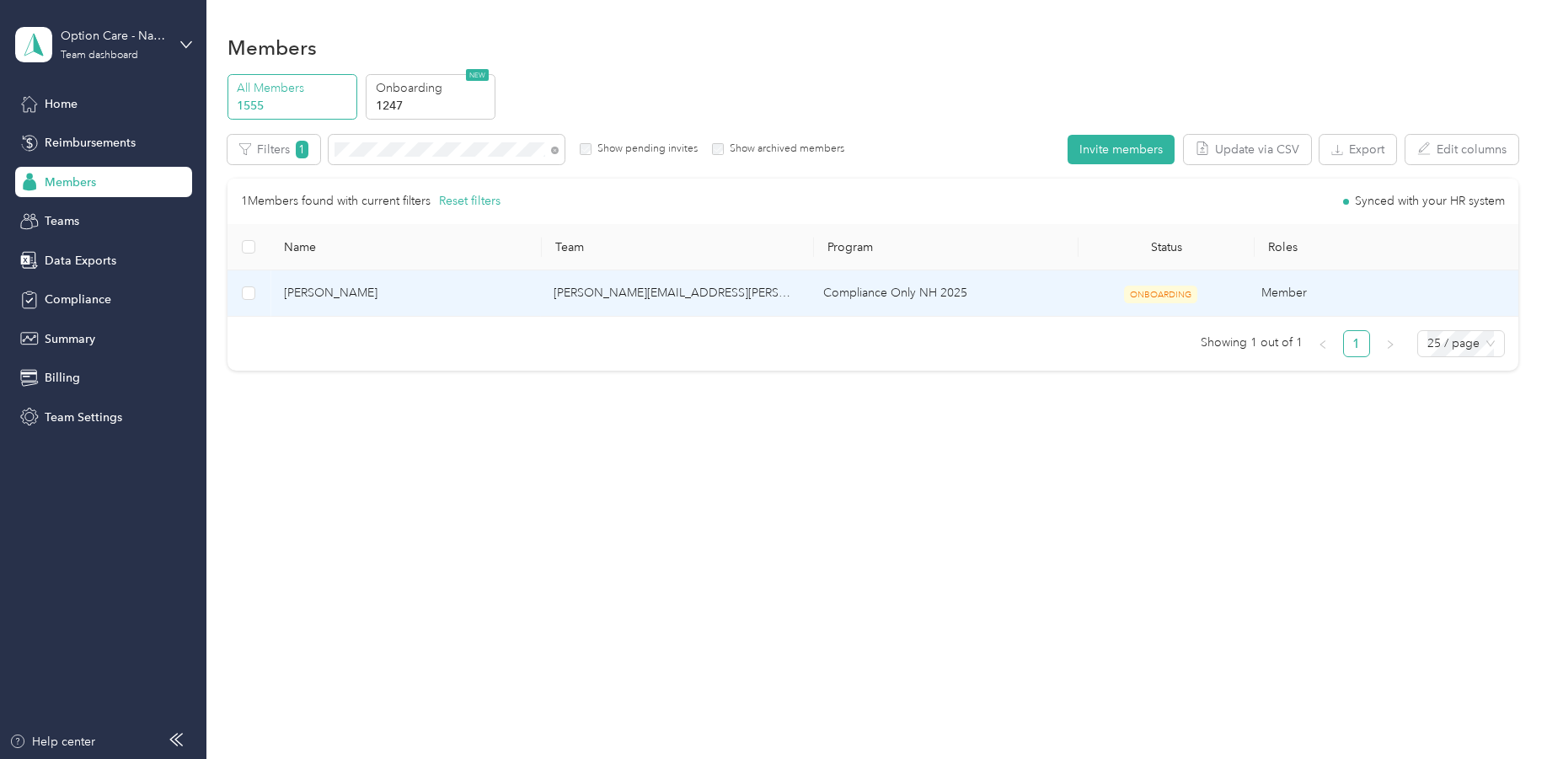
click at [312, 296] on span "April M. Staiti" at bounding box center [405, 293] width 243 height 19
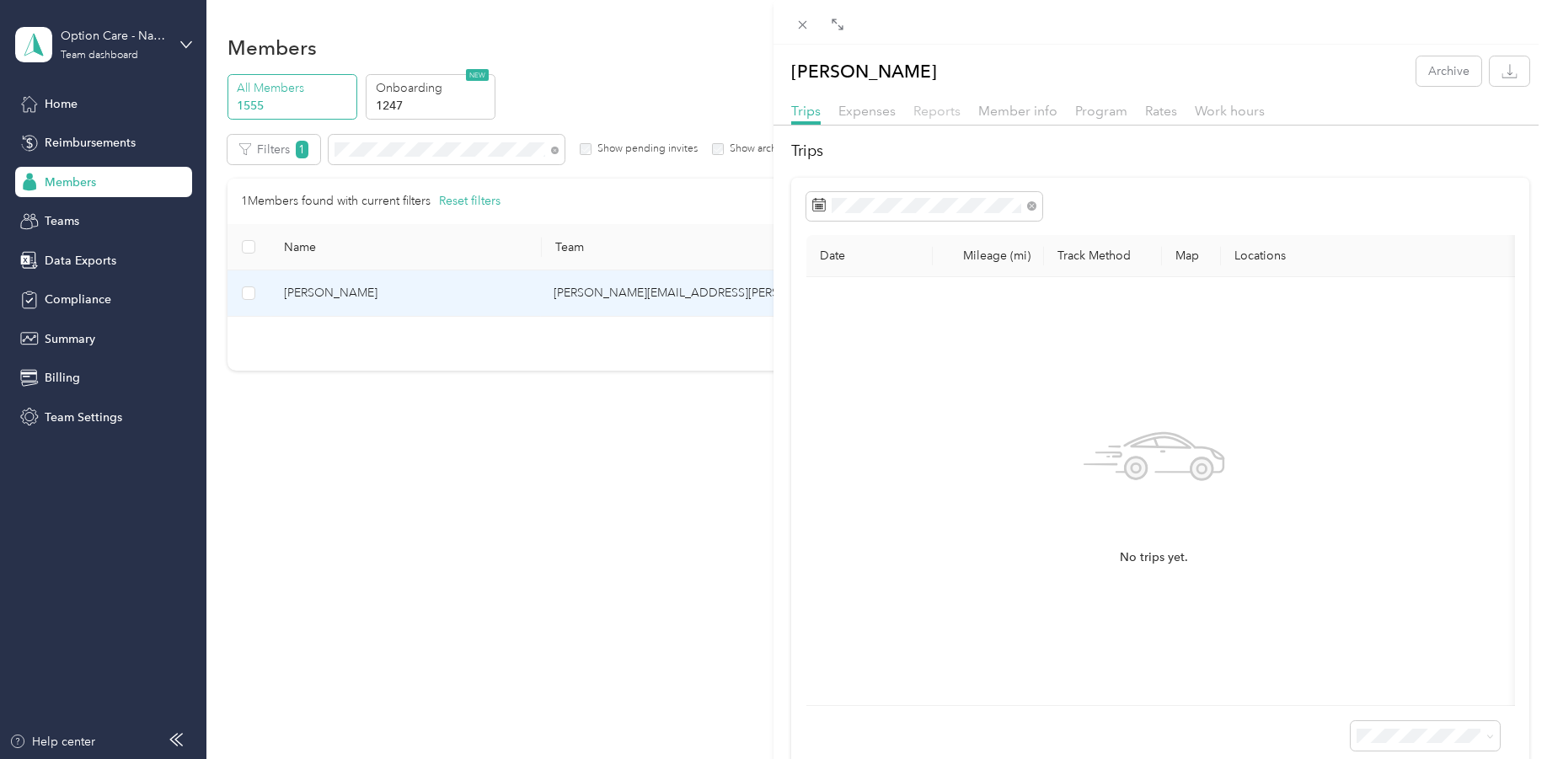
click at [943, 105] on span "Reports" at bounding box center [936, 111] width 47 height 16
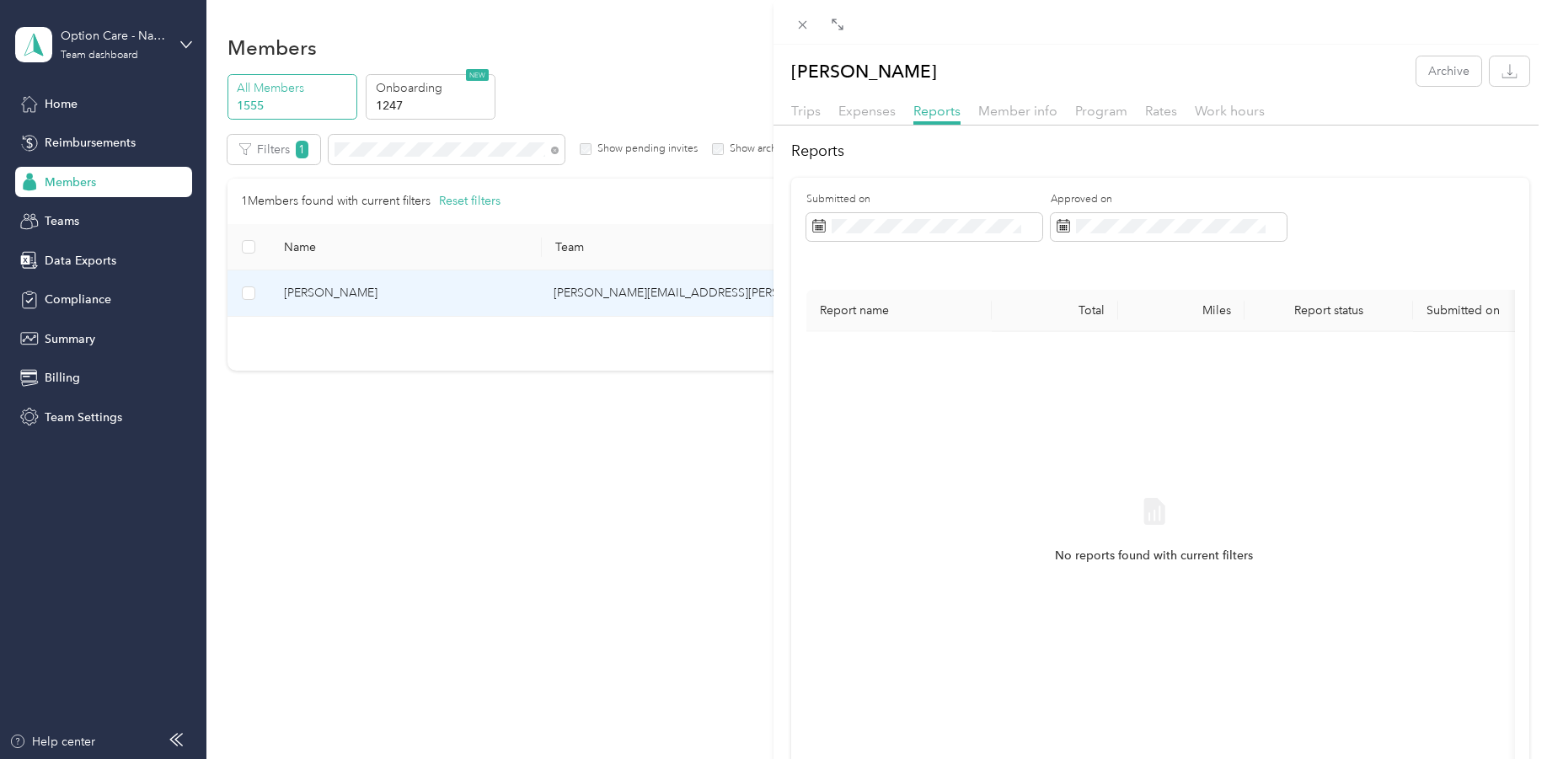
drag, startPoint x: 992, startPoint y: 120, endPoint x: 987, endPoint y: 130, distance: 11.3
click at [992, 120] on div "Member info" at bounding box center [1017, 111] width 79 height 21
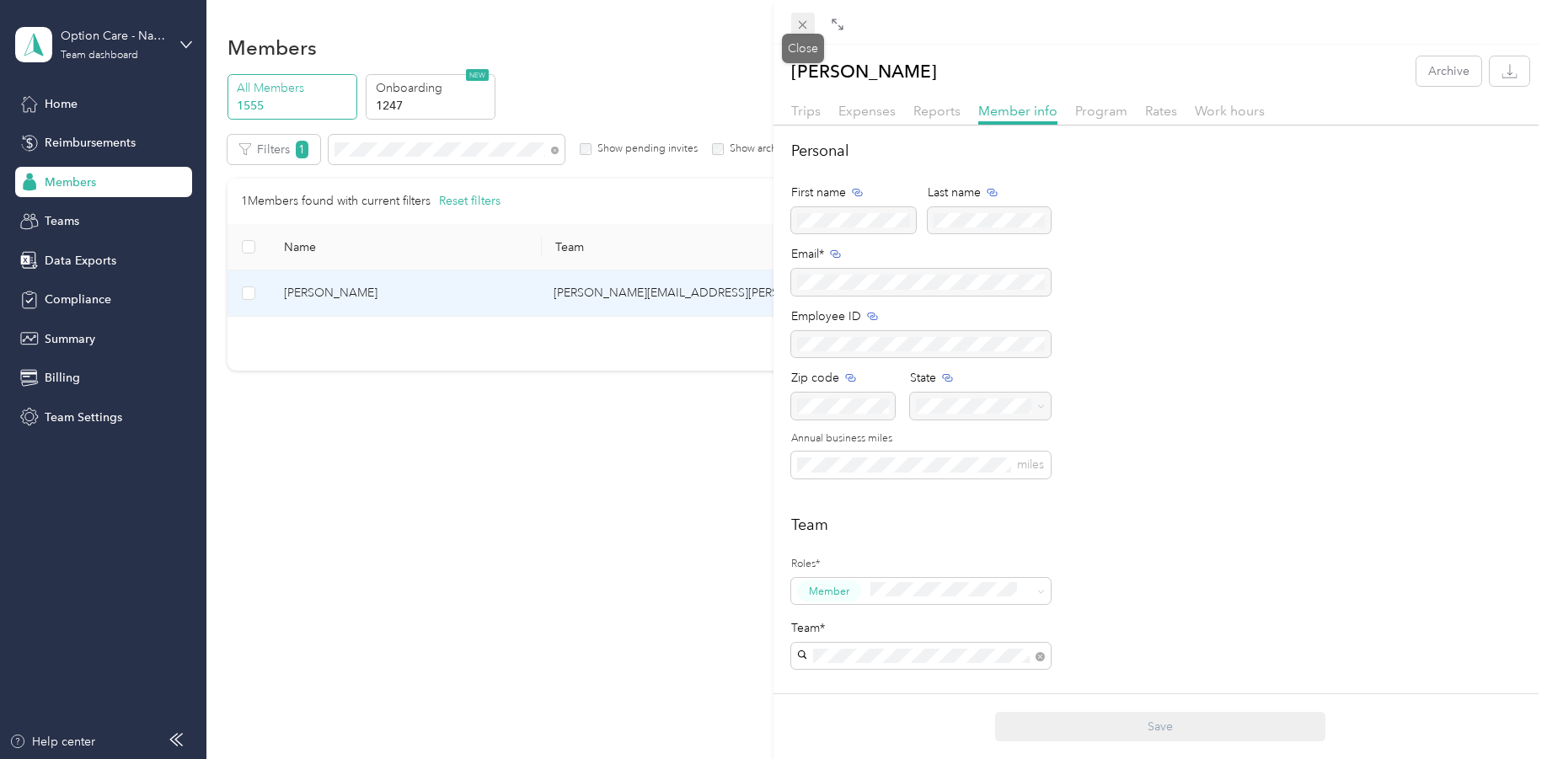
click at [803, 20] on icon at bounding box center [802, 25] width 14 height 14
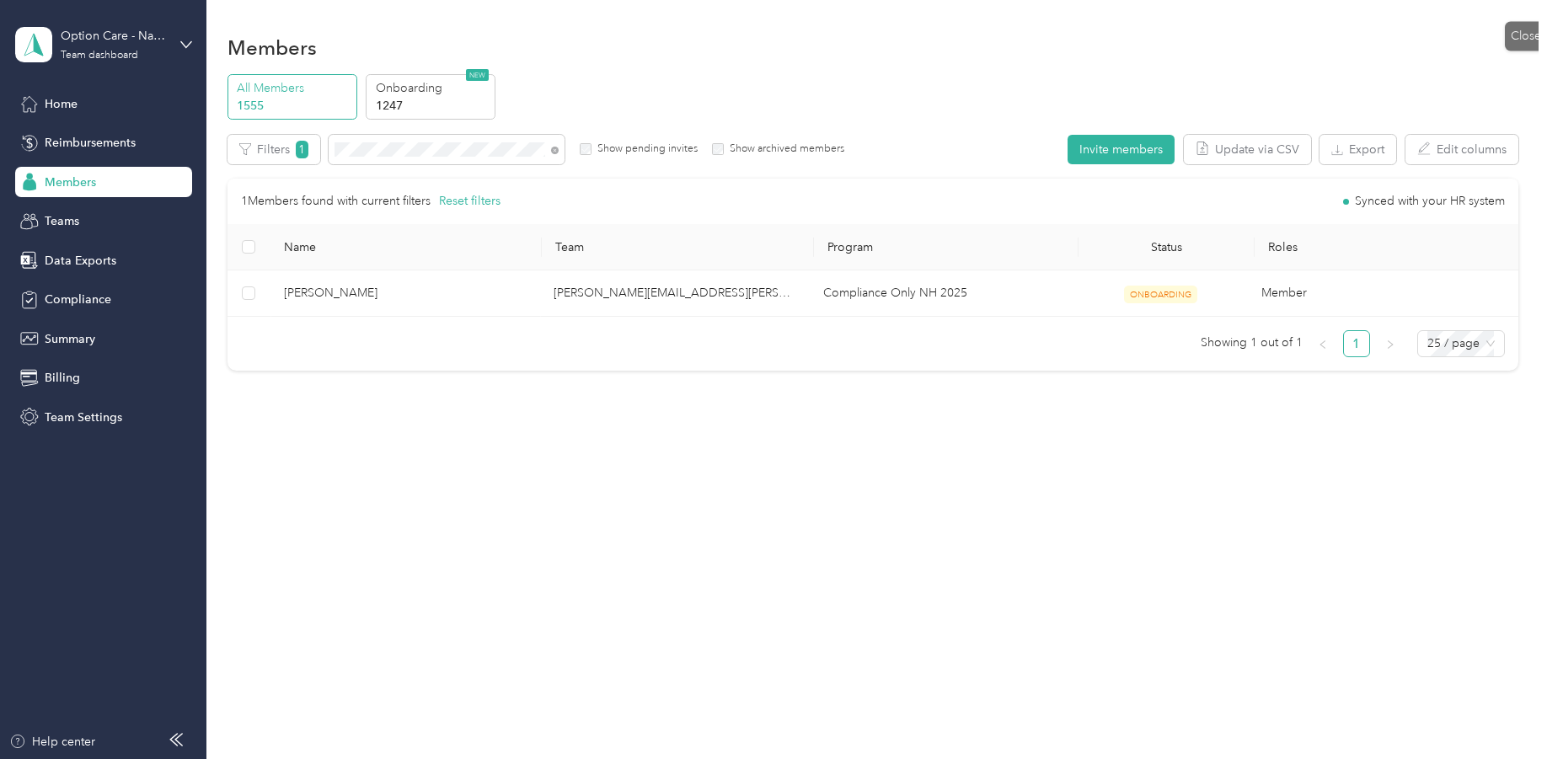
drag, startPoint x: 366, startPoint y: 458, endPoint x: 52, endPoint y: 467, distance: 314.3
click at [372, 456] on div "Members All Members 1555 Onboarding 1247 NEW Edit role Edit team Edit program E…" at bounding box center [872, 238] width 1332 height 477
click at [700, 638] on div "Members All Members 1555 Onboarding 1247 NEW Edit role Edit team Edit program E…" at bounding box center [872, 379] width 1332 height 759
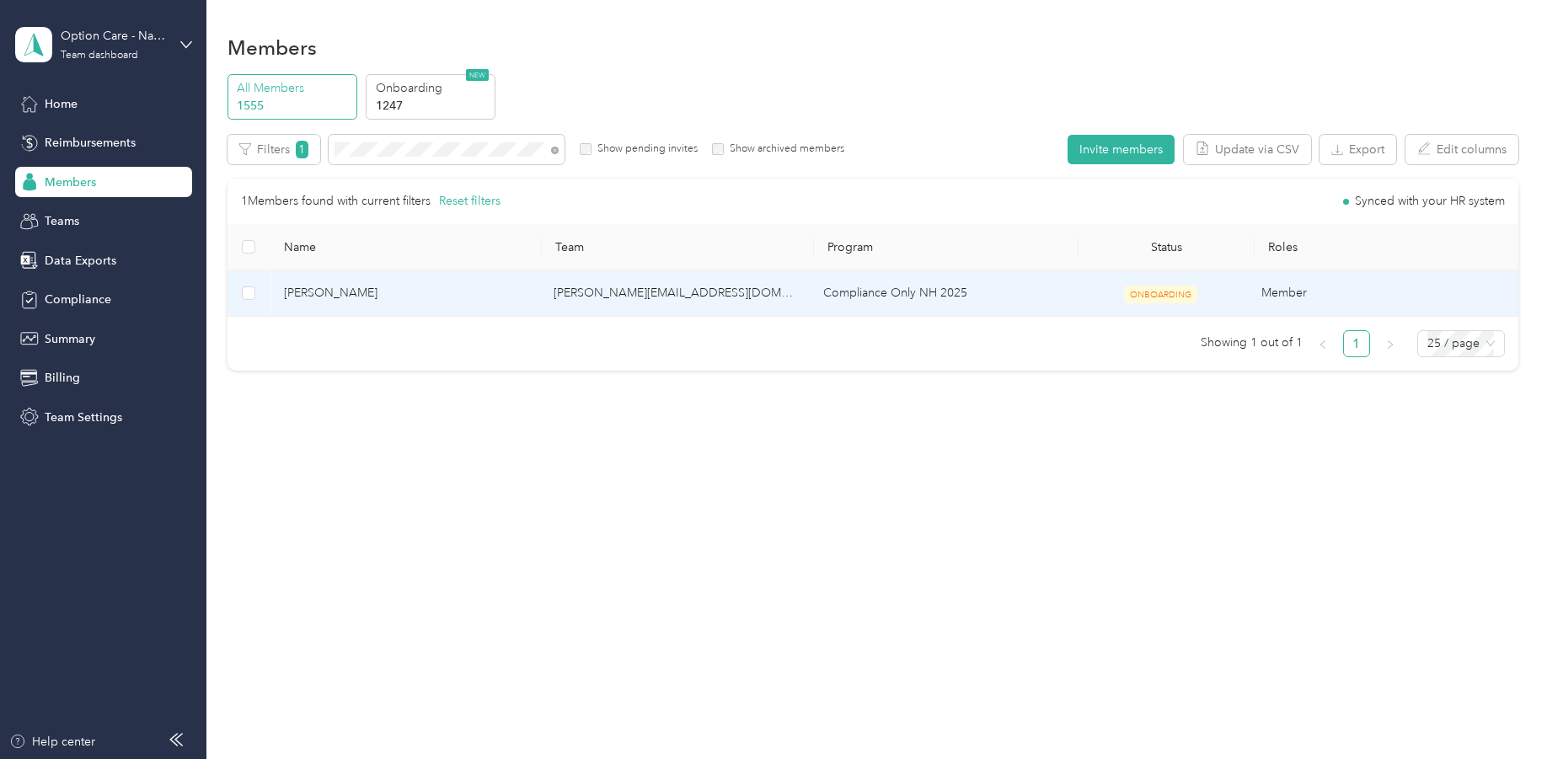
click at [340, 290] on span "[PERSON_NAME]" at bounding box center [405, 293] width 243 height 19
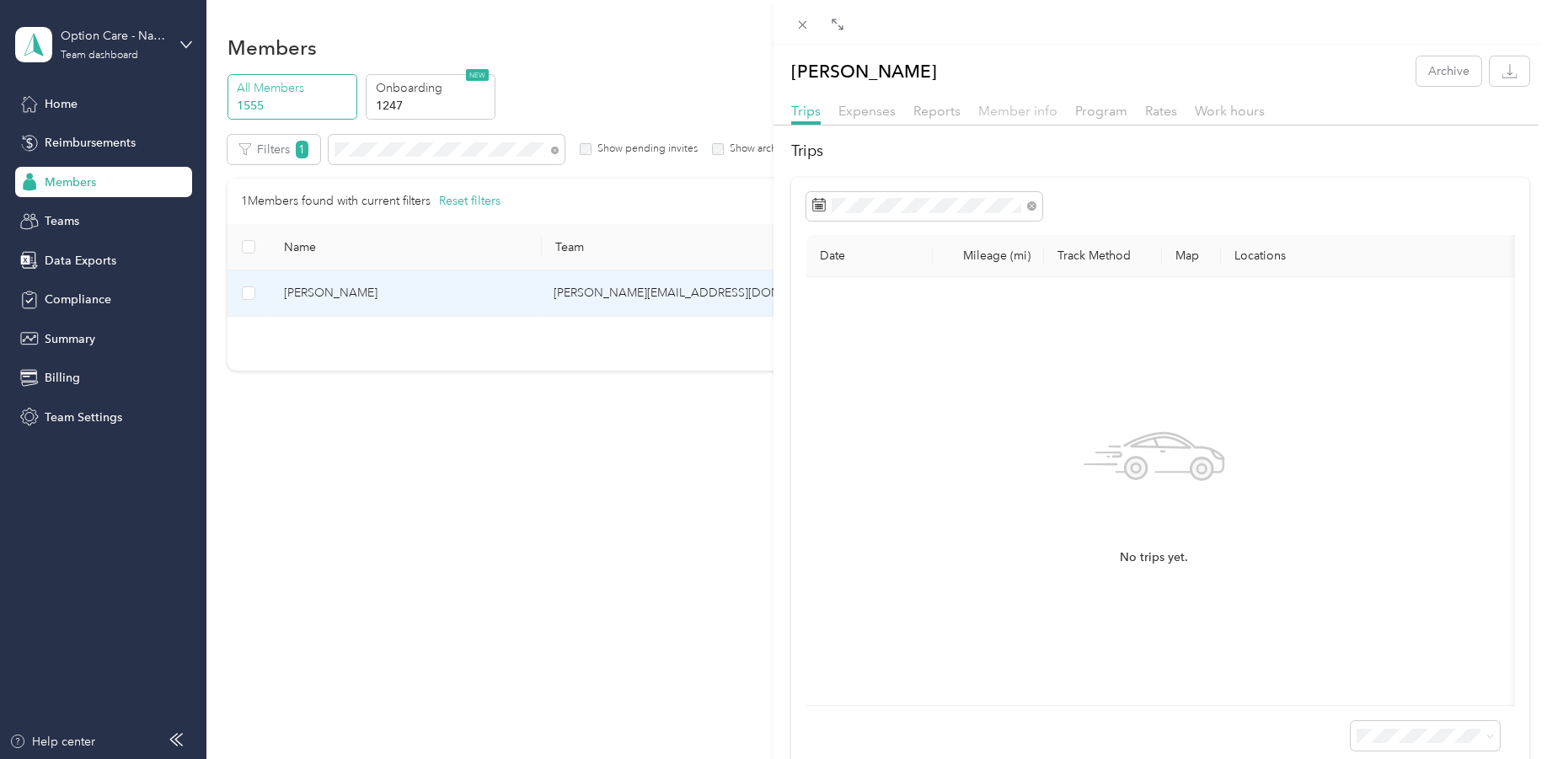
click at [1046, 116] on span "Member info" at bounding box center [1017, 111] width 79 height 16
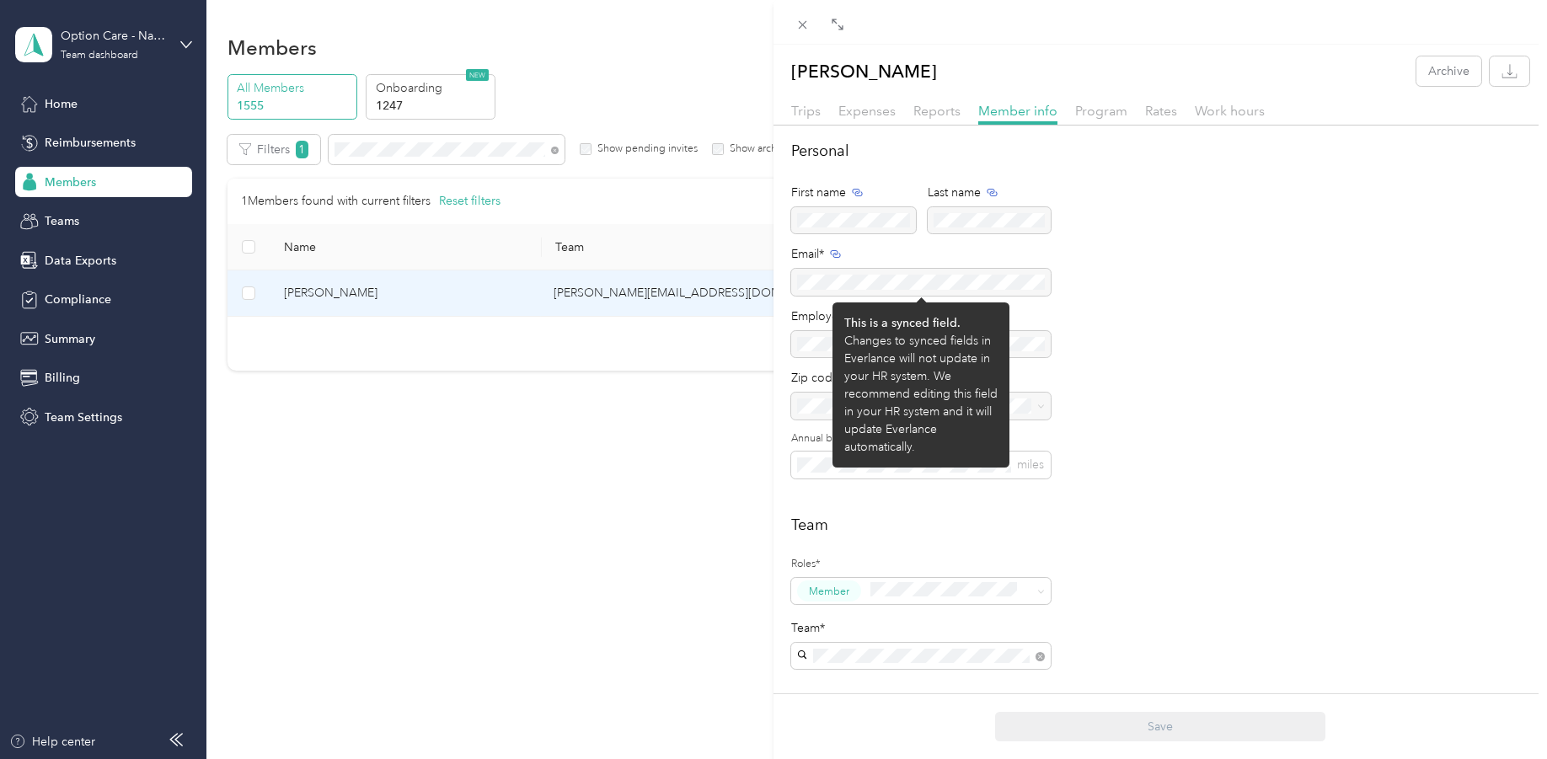
drag, startPoint x: 993, startPoint y: 283, endPoint x: 802, endPoint y: 284, distance: 191.2
click at [803, 284] on div at bounding box center [920, 282] width 259 height 27
click at [802, 284] on div at bounding box center [920, 282] width 259 height 27
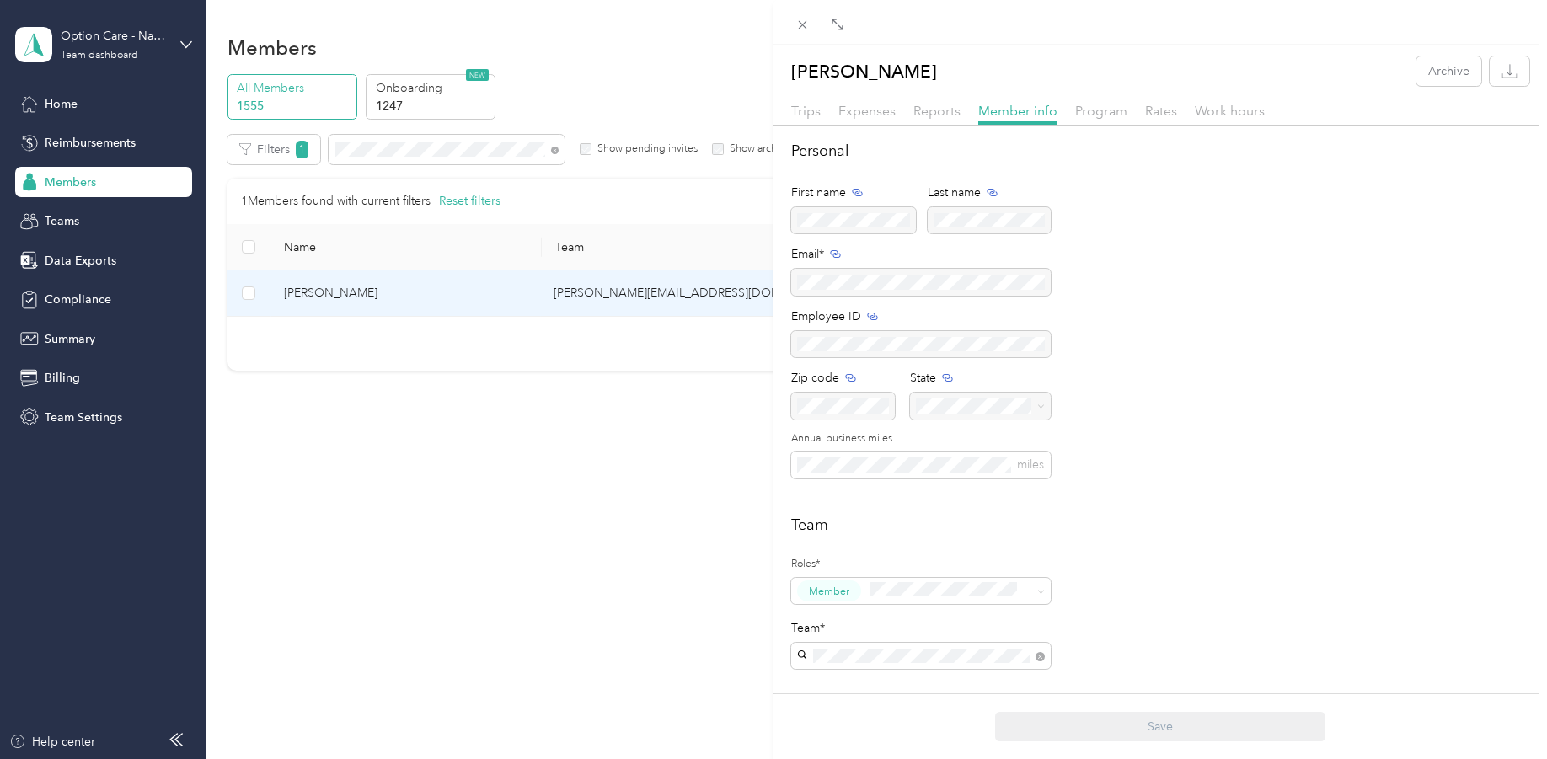
click at [1110, 313] on div "Personal First name Last name Email* Employee ID Zip code State Annual business…" at bounding box center [1160, 319] width 738 height 359
click at [365, 146] on div "Mary E. Barger Archive Trips Expenses Reports Member info Program Rates Work ho…" at bounding box center [773, 379] width 1547 height 759
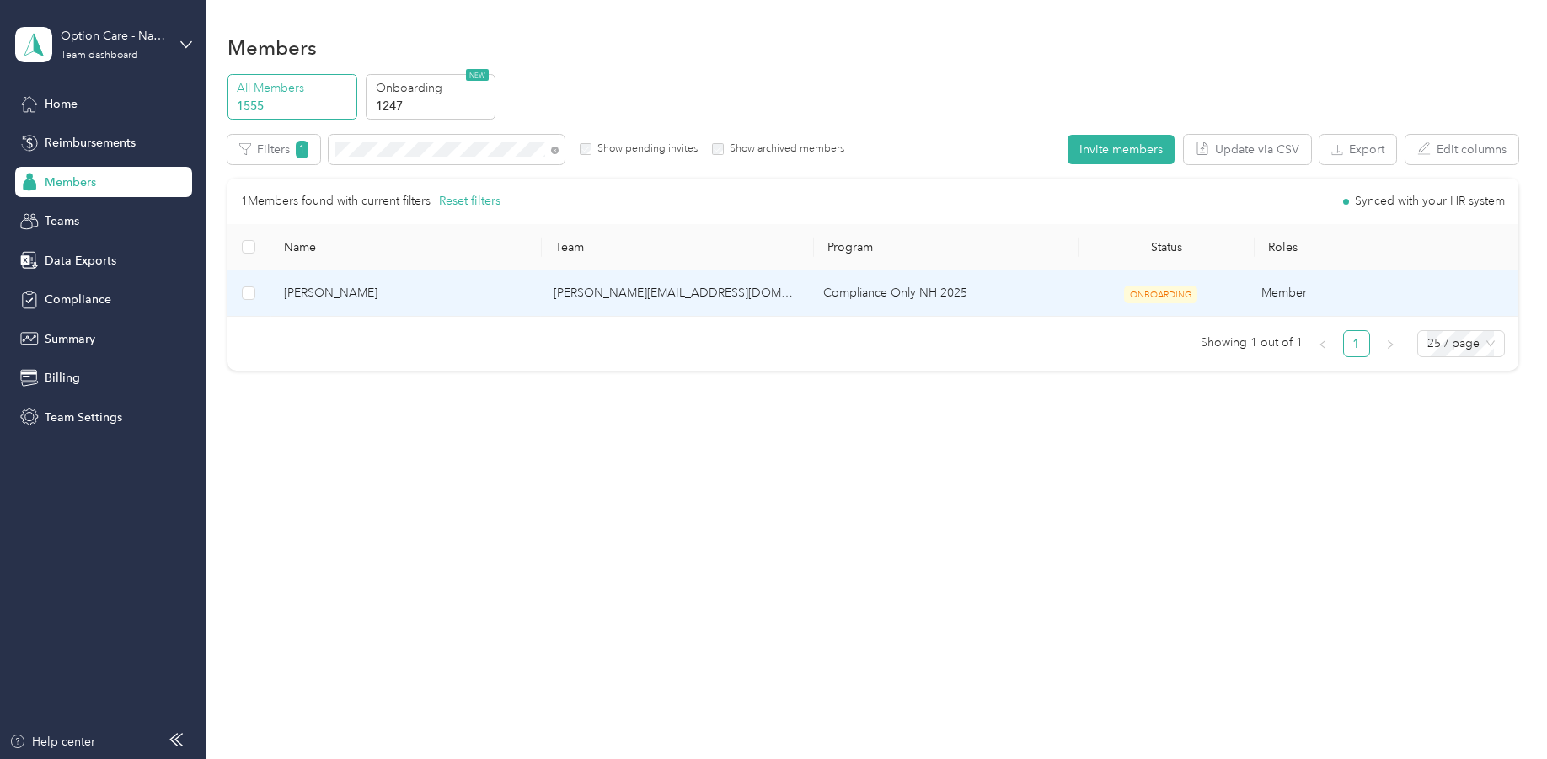
click at [365, 146] on div "Mary E. Barger Archive Trips Expenses Reports Member info Program Rates Work ho…" at bounding box center [773, 379] width 1547 height 759
click at [365, 146] on div at bounding box center [773, 379] width 1547 height 759
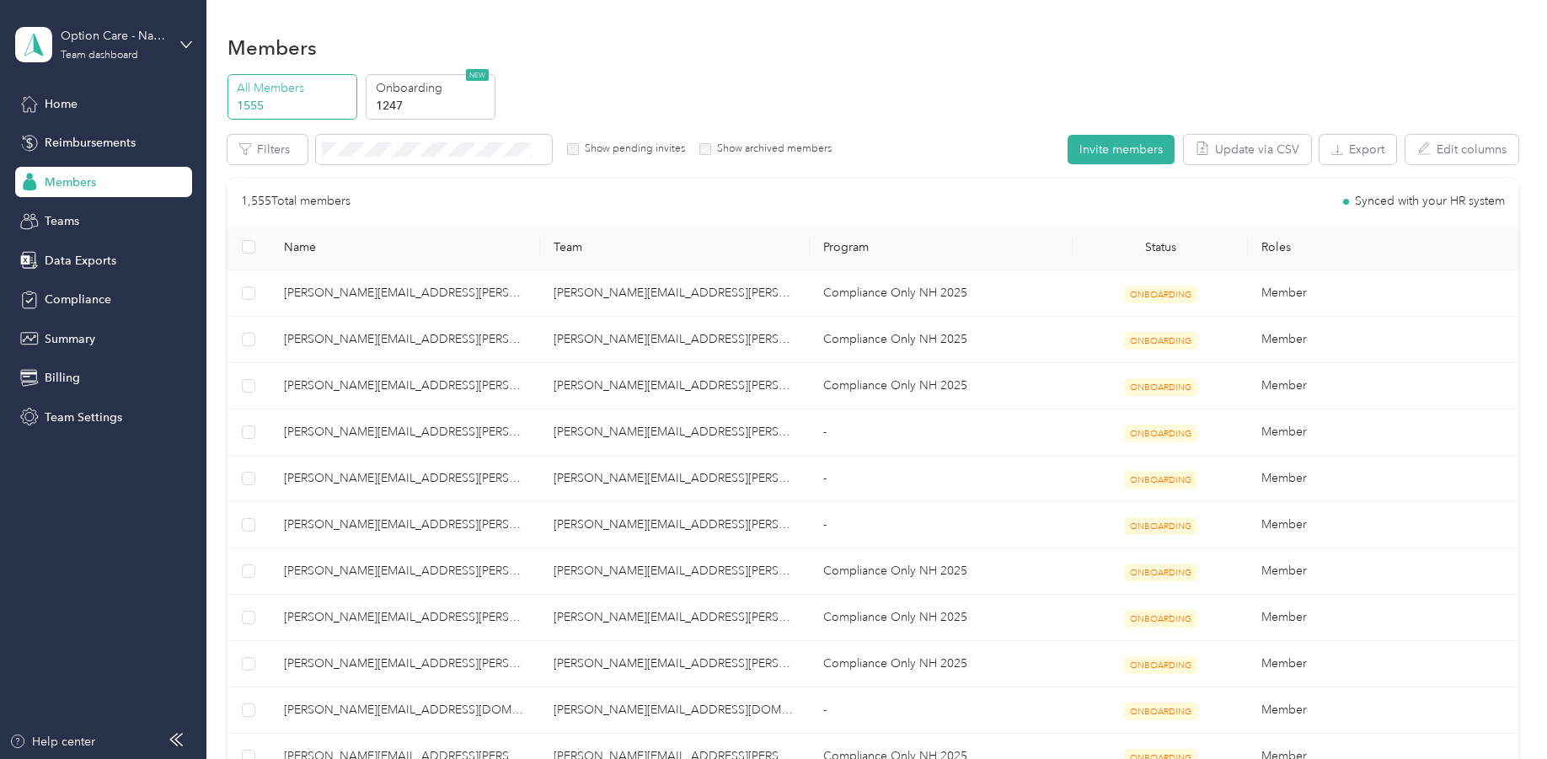
click at [885, 241] on th "Program" at bounding box center [941, 247] width 263 height 46
drag, startPoint x: 967, startPoint y: 249, endPoint x: 1051, endPoint y: 246, distance: 83.4
click at [971, 249] on th "Program" at bounding box center [941, 247] width 263 height 46
click at [1050, 251] on th "Program" at bounding box center [941, 247] width 263 height 46
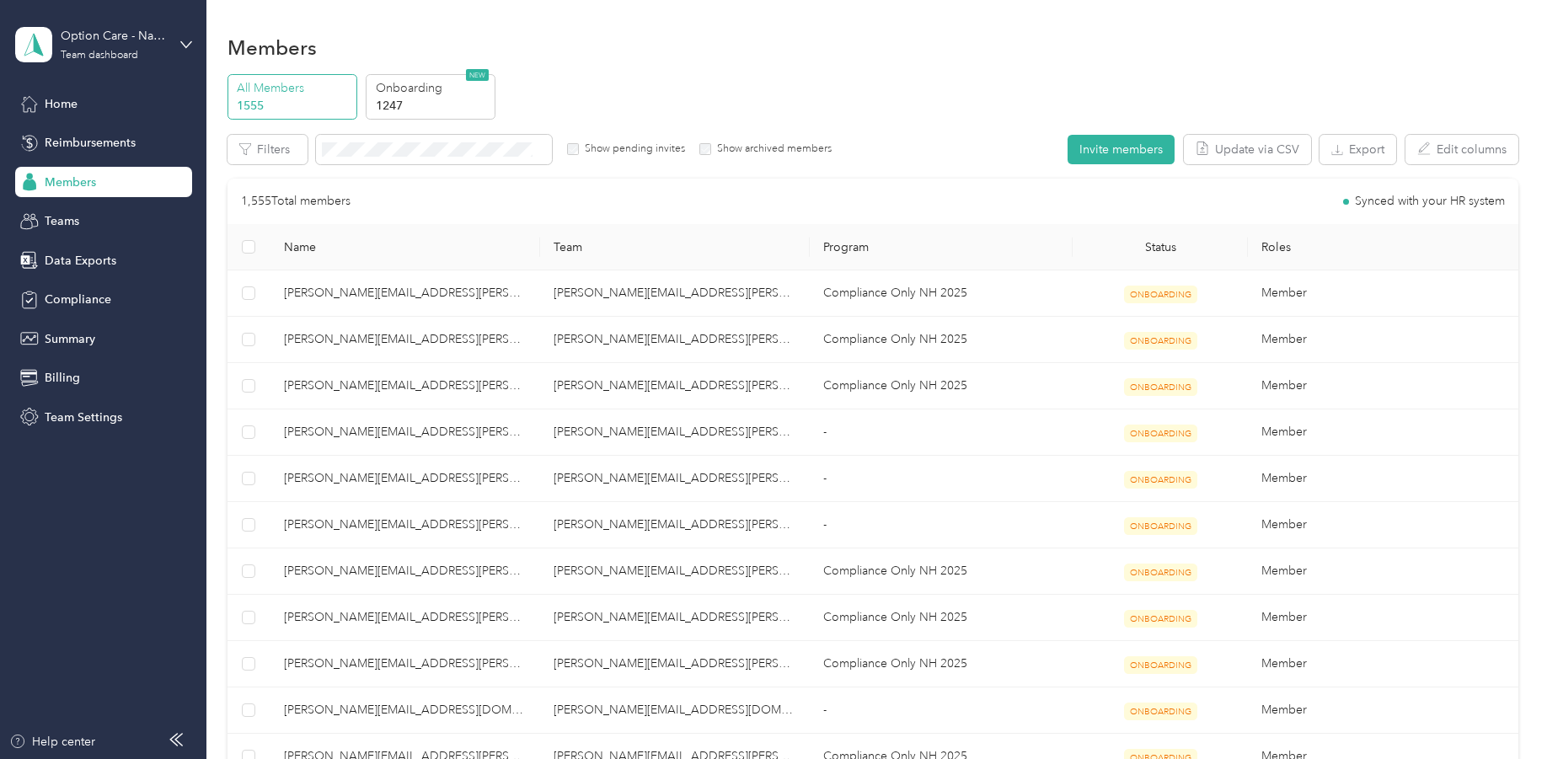
click at [1148, 244] on th "Status" at bounding box center [1159, 247] width 175 height 46
click at [465, 112] on p "1247" at bounding box center [433, 106] width 115 height 18
click at [472, 93] on p "Onboarding" at bounding box center [433, 88] width 115 height 18
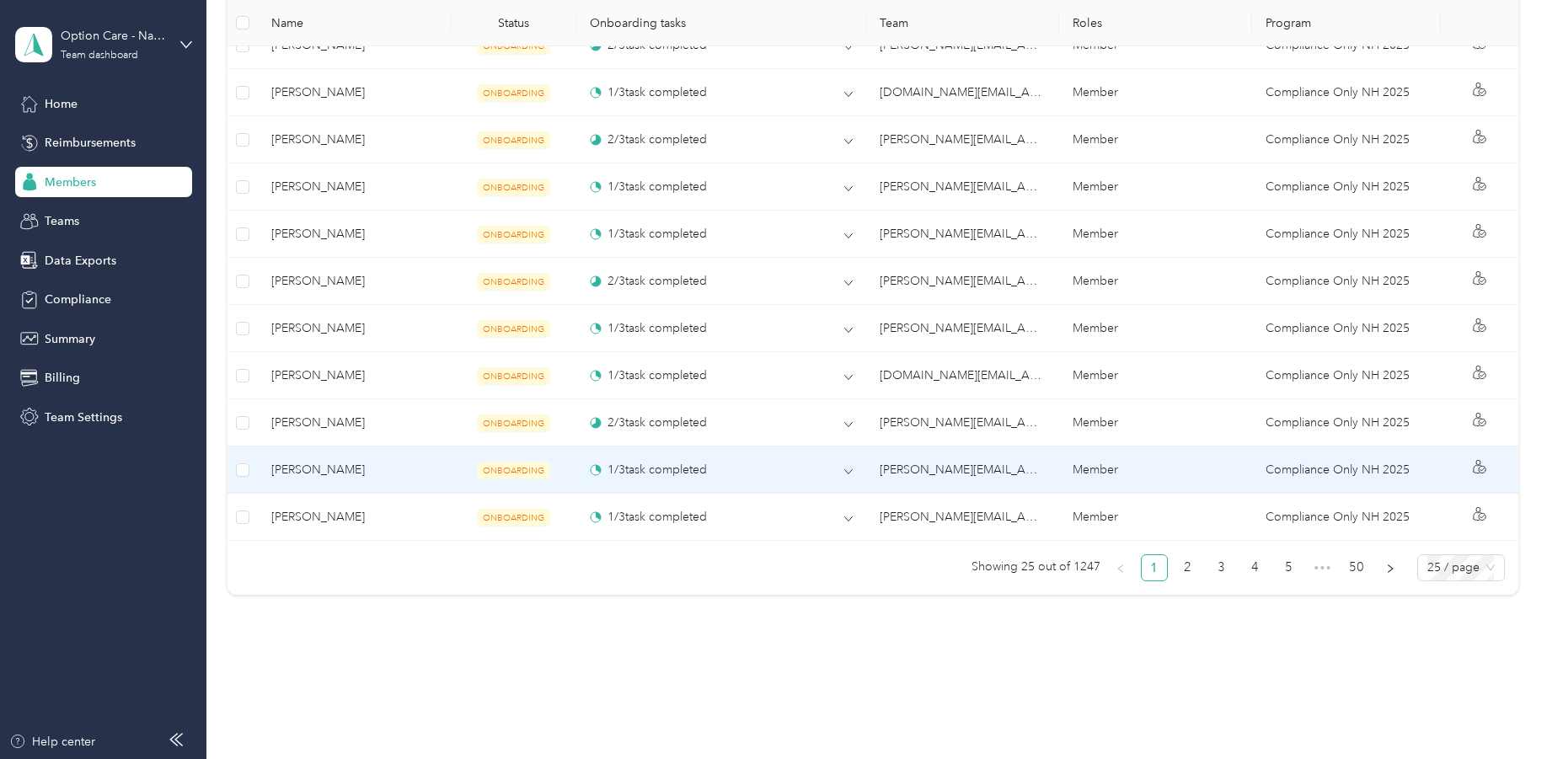
scroll to position [1541, 0]
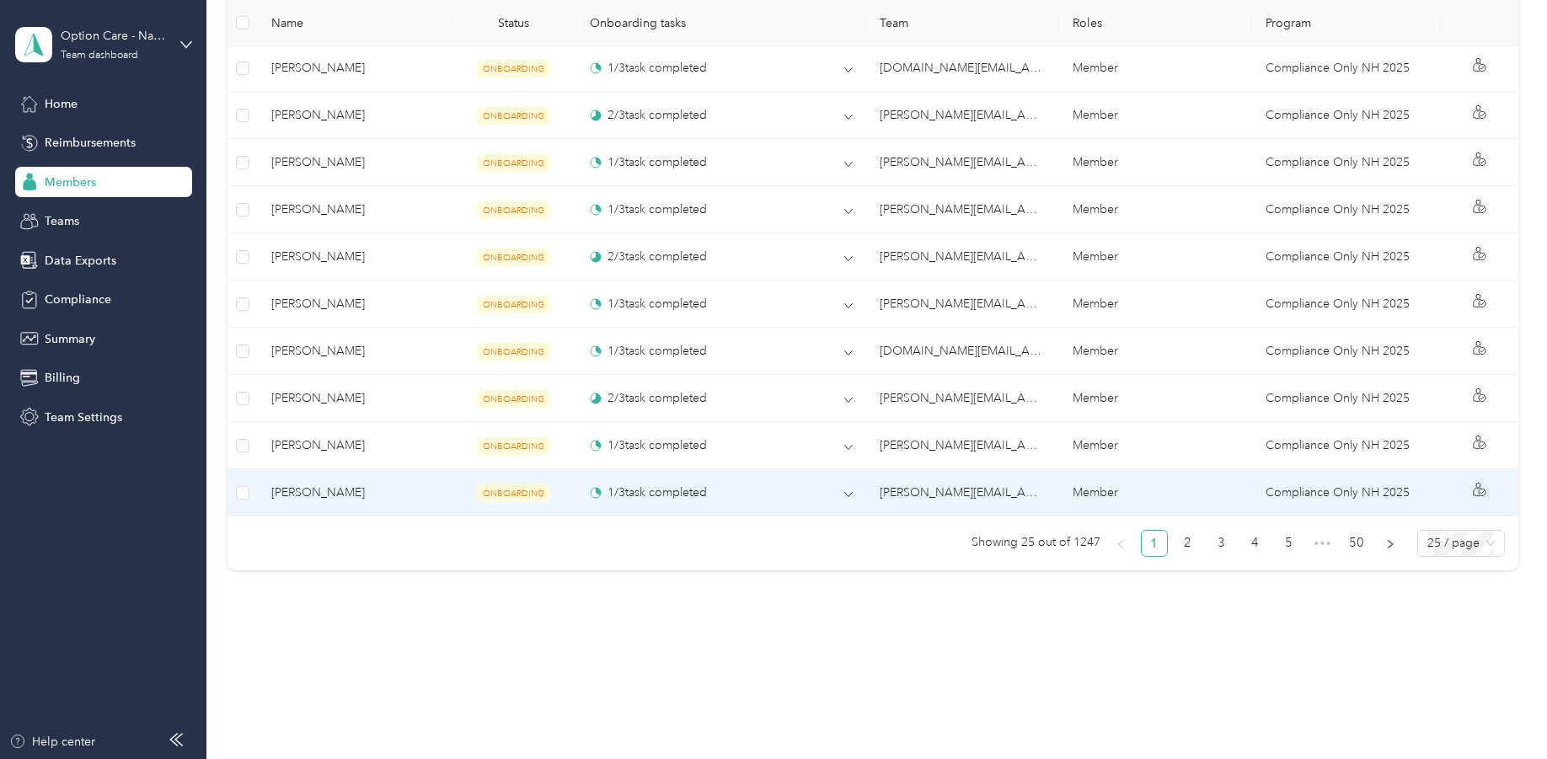
click at [850, 505] on td "1 / 3 task completed" at bounding box center [721, 492] width 290 height 47
click at [852, 758] on div at bounding box center [769, 759] width 1538 height 0
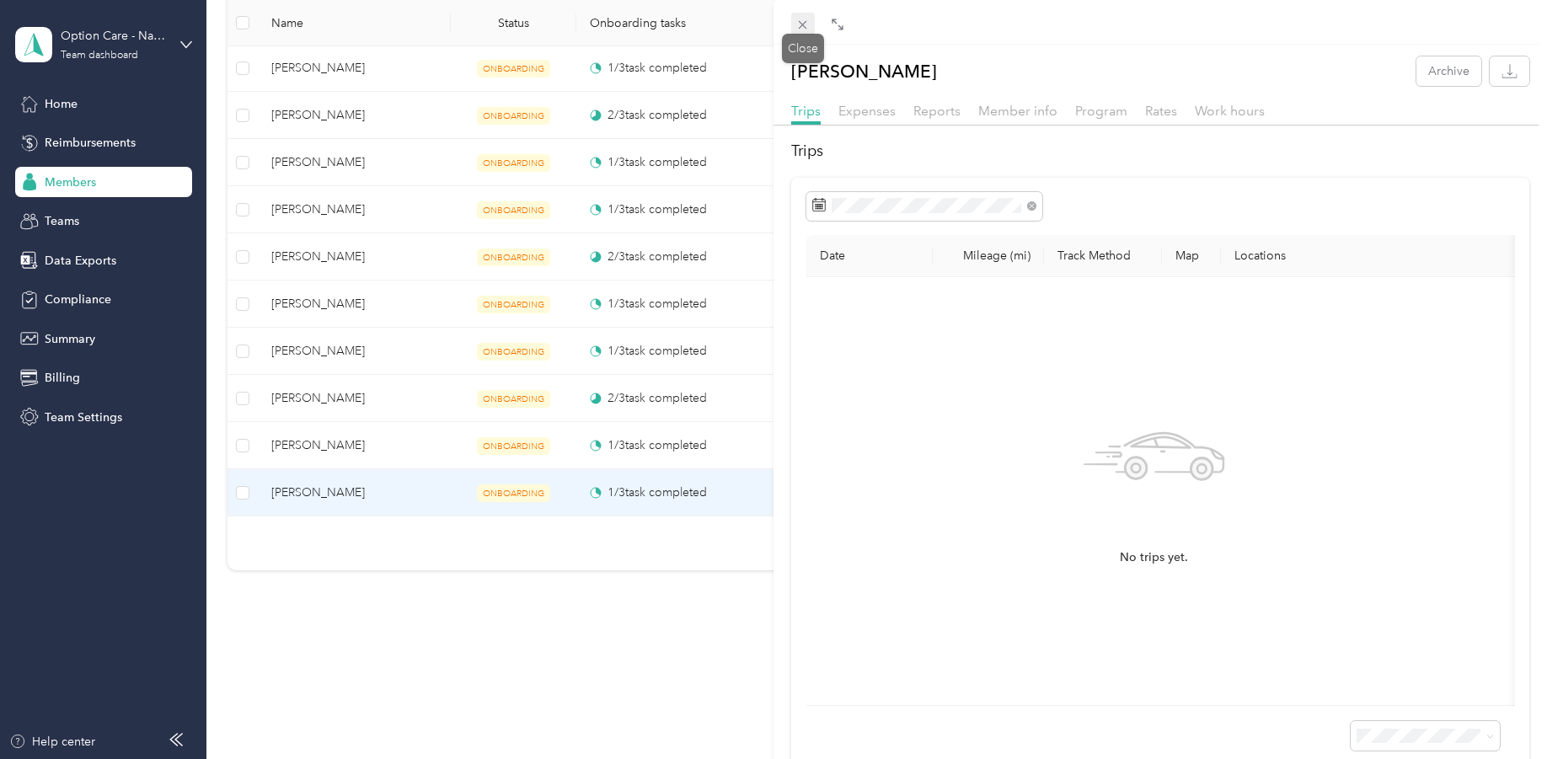
click at [802, 24] on icon at bounding box center [803, 25] width 8 height 8
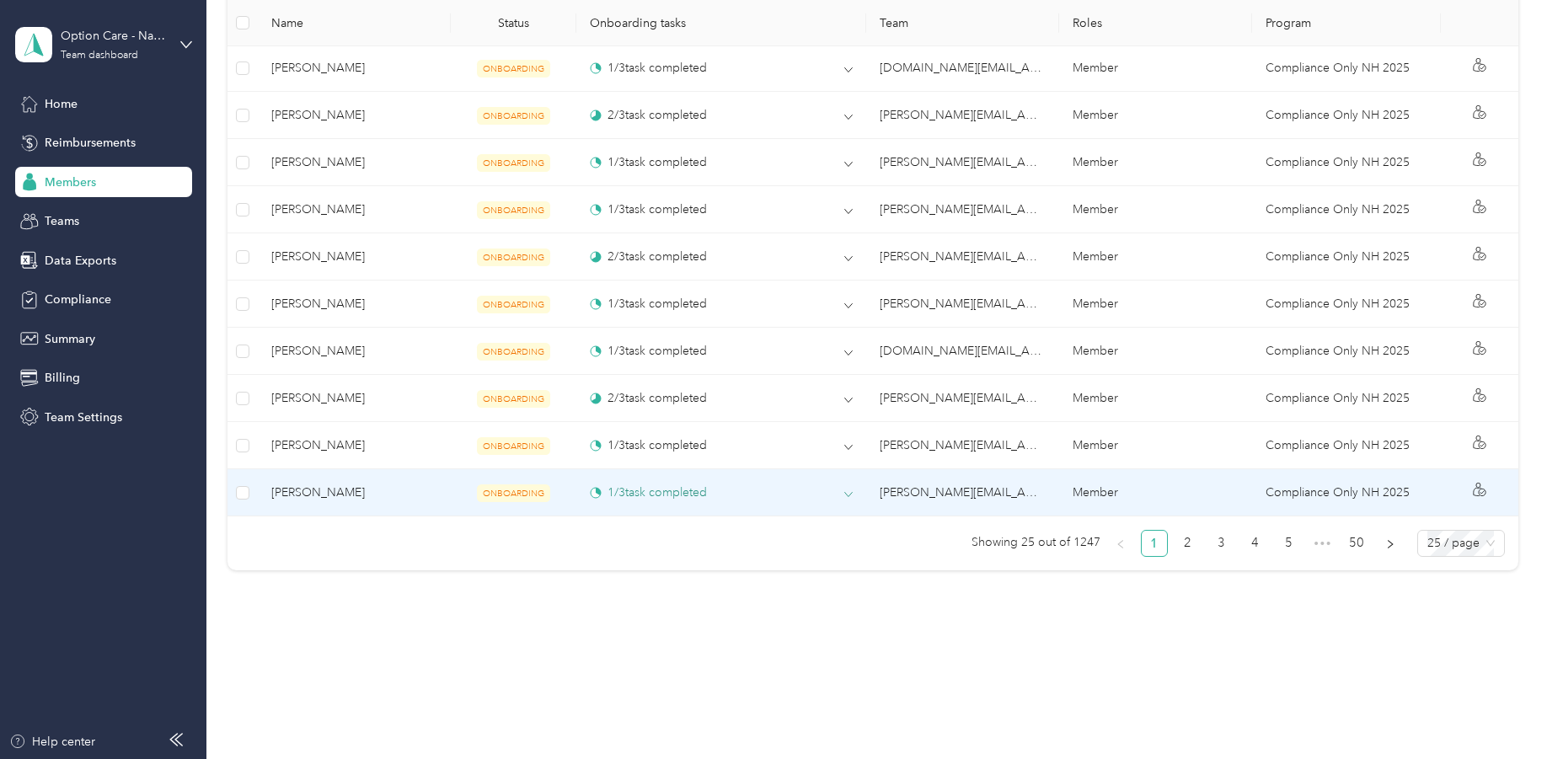
click at [846, 497] on icon at bounding box center [848, 494] width 8 height 8
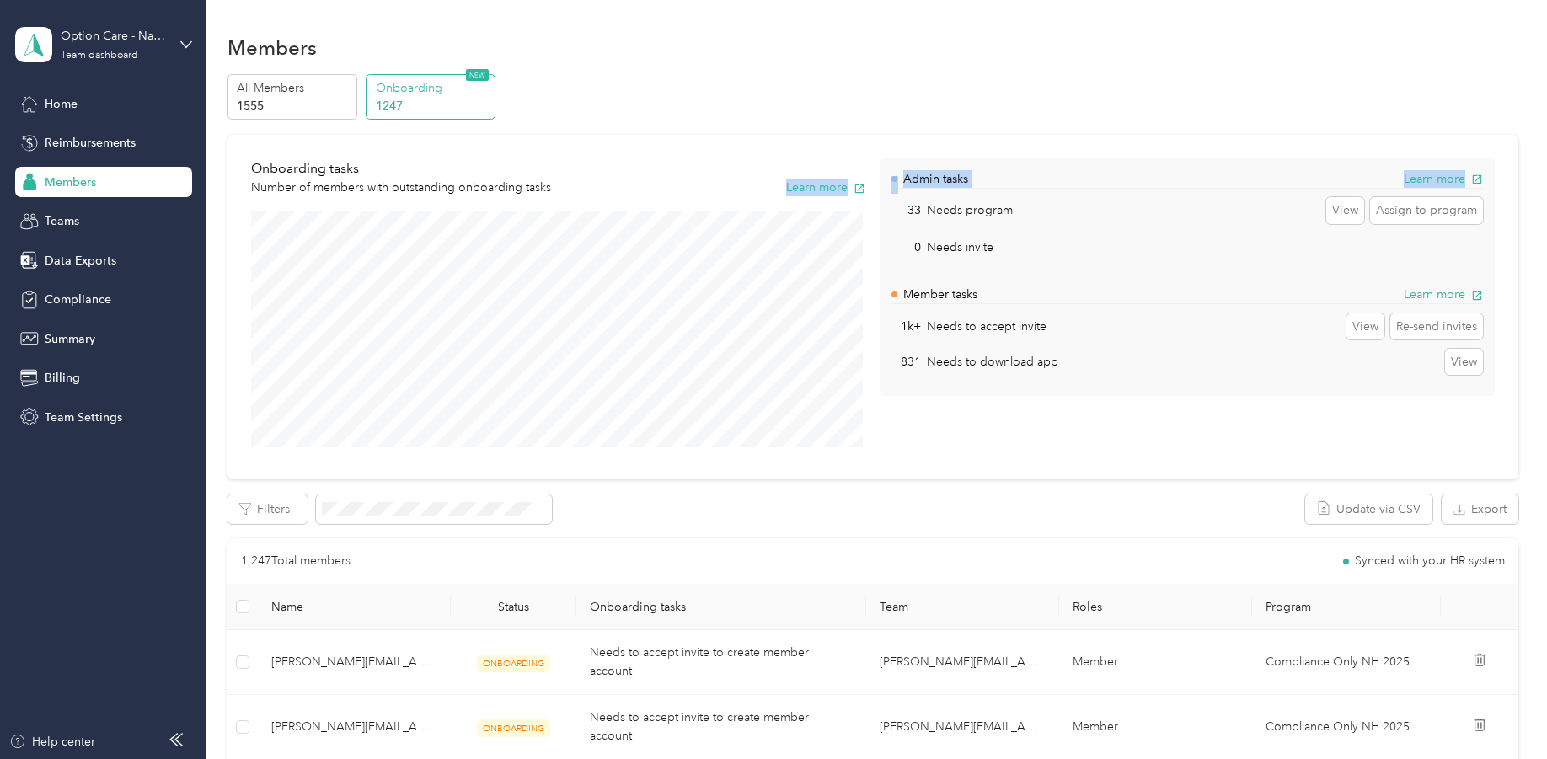
drag, startPoint x: 737, startPoint y: 168, endPoint x: 942, endPoint y: 207, distance: 208.4
click at [912, 202] on div "Onboarding tasks Number of members with outstanding onboarding tasks Learn more…" at bounding box center [872, 307] width 1291 height 345
click at [943, 207] on p "Needs program" at bounding box center [970, 210] width 86 height 18
click at [1011, 127] on div "All Members 1555 Onboarding 1247 NEW Onboarding tasks Number of members with ou…" at bounding box center [872, 277] width 1291 height 406
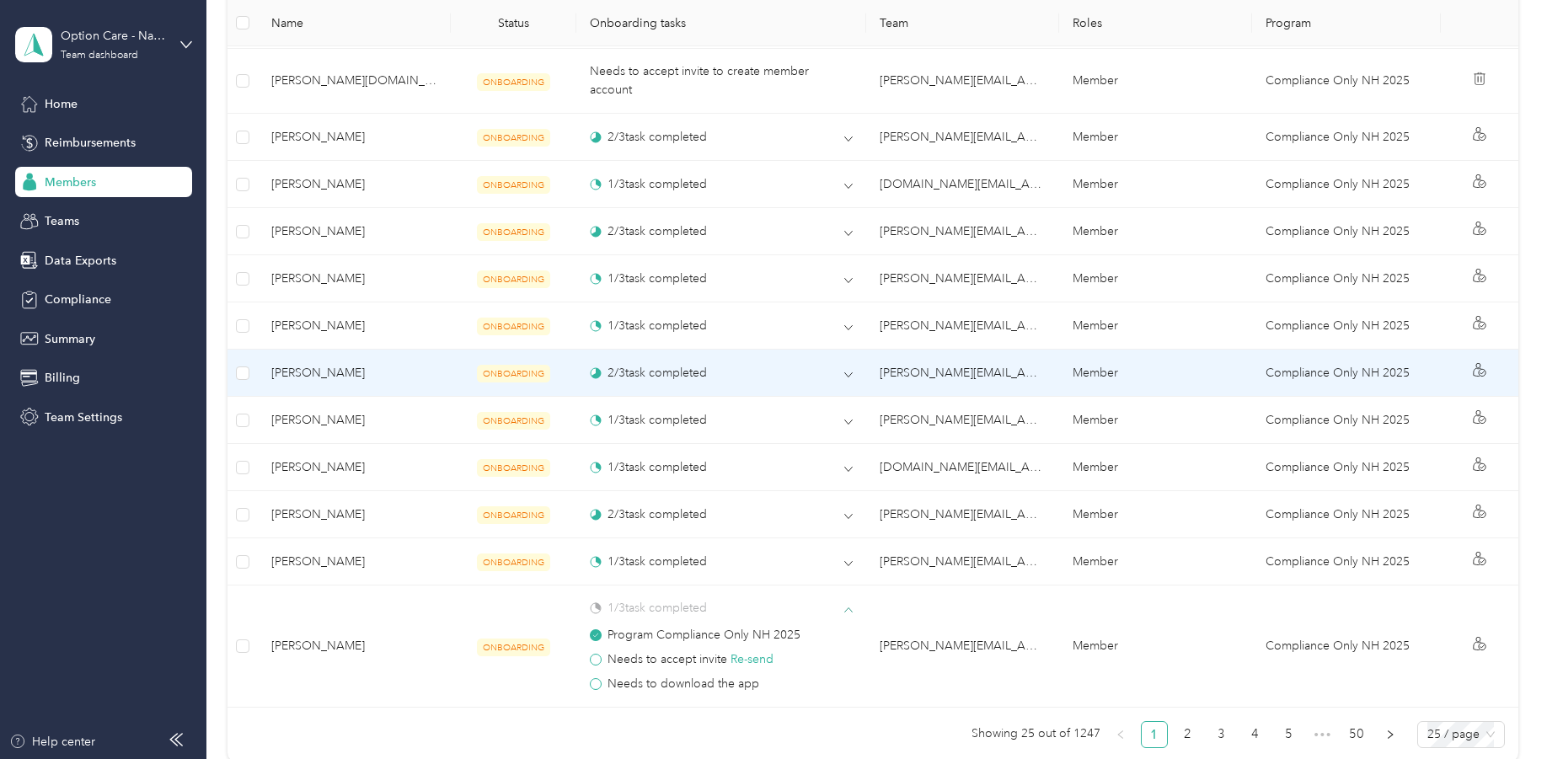
scroll to position [1616, 0]
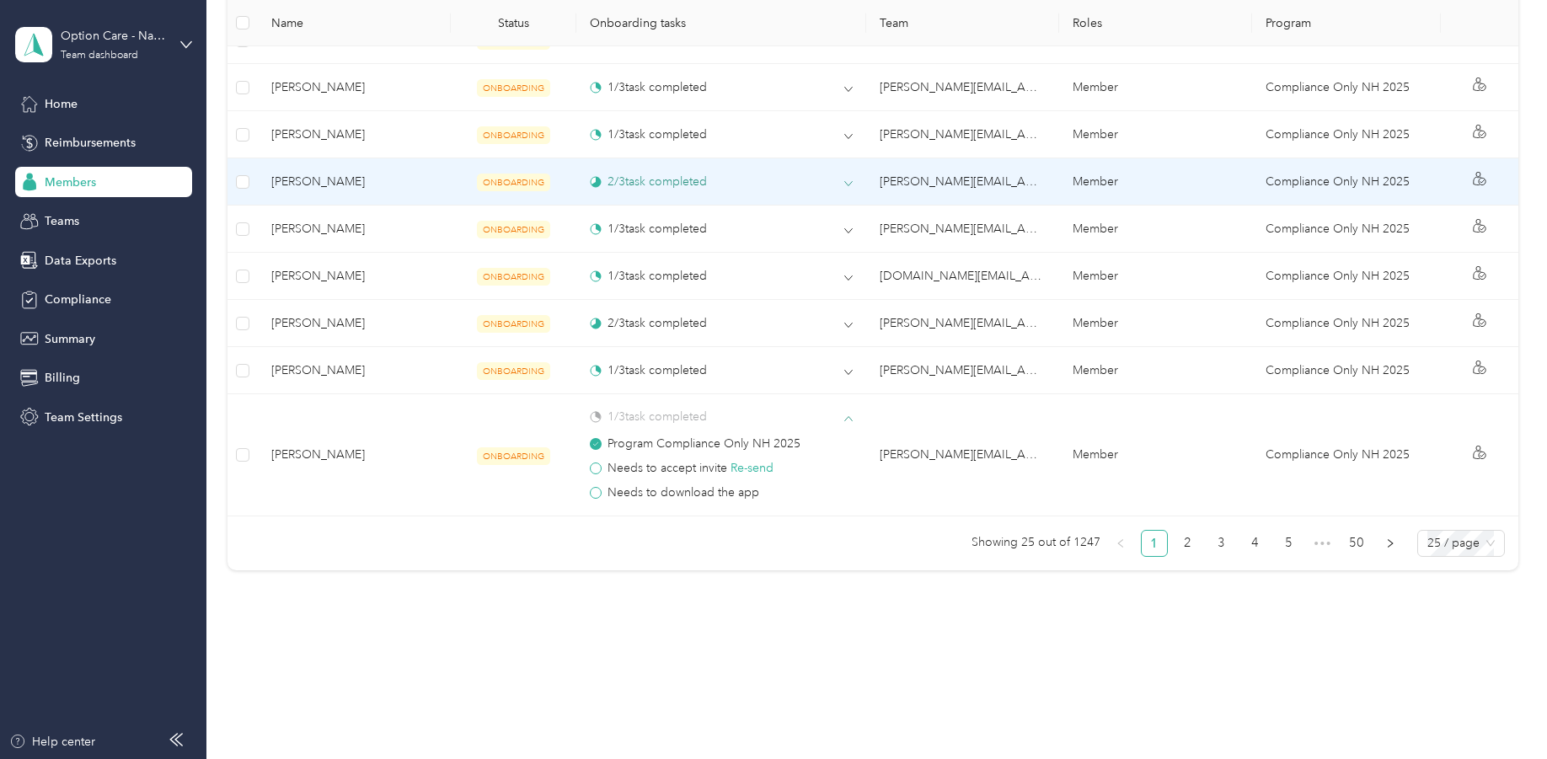
click at [848, 185] on icon at bounding box center [848, 183] width 8 height 8
click at [848, 182] on icon at bounding box center [848, 183] width 8 height 8
click at [682, 187] on div "2 / 3 task completed" at bounding box center [648, 182] width 117 height 18
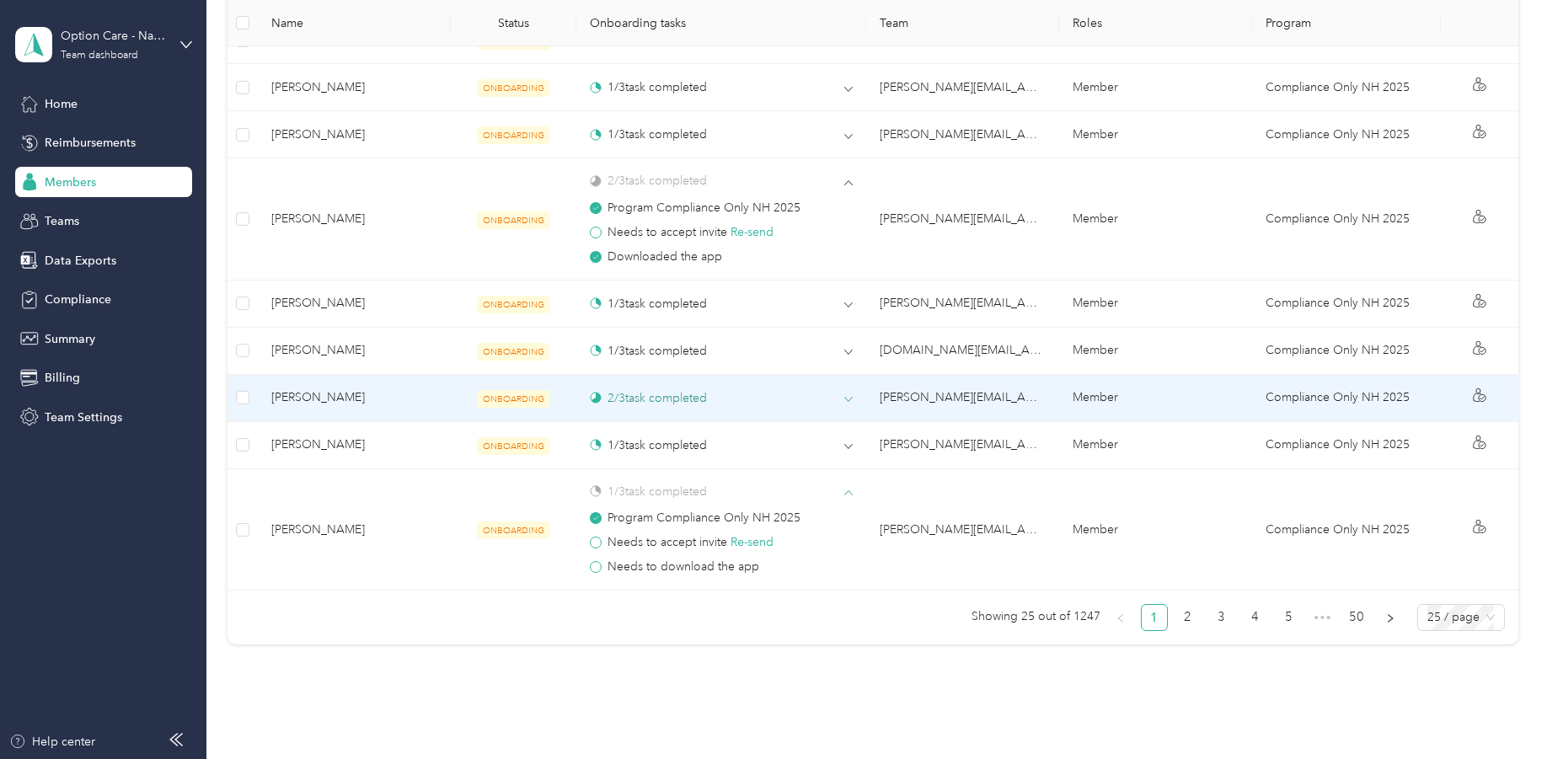
click at [848, 396] on icon at bounding box center [848, 399] width 8 height 8
click at [846, 399] on icon at bounding box center [848, 399] width 8 height 8
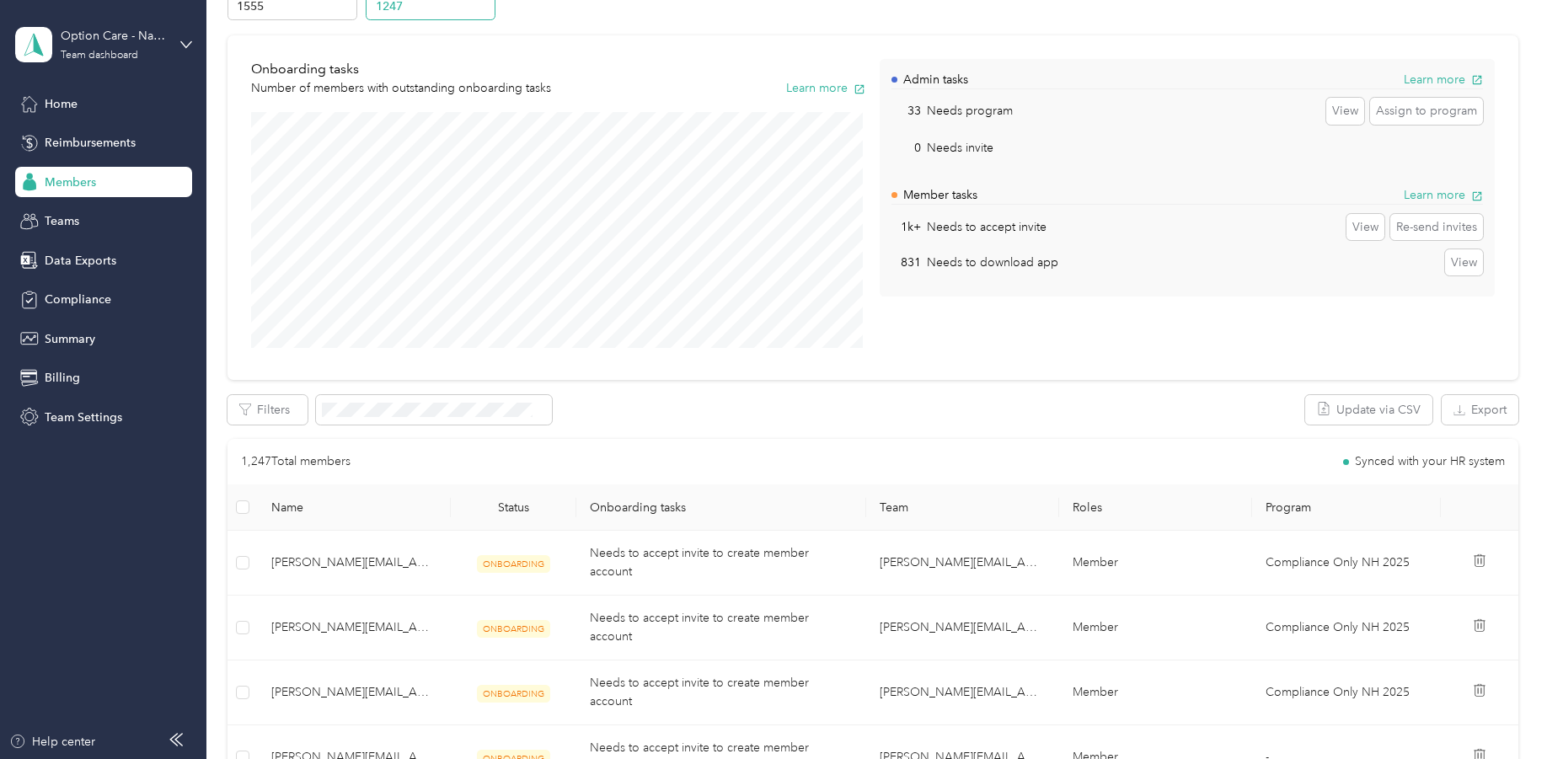
scroll to position [0, 0]
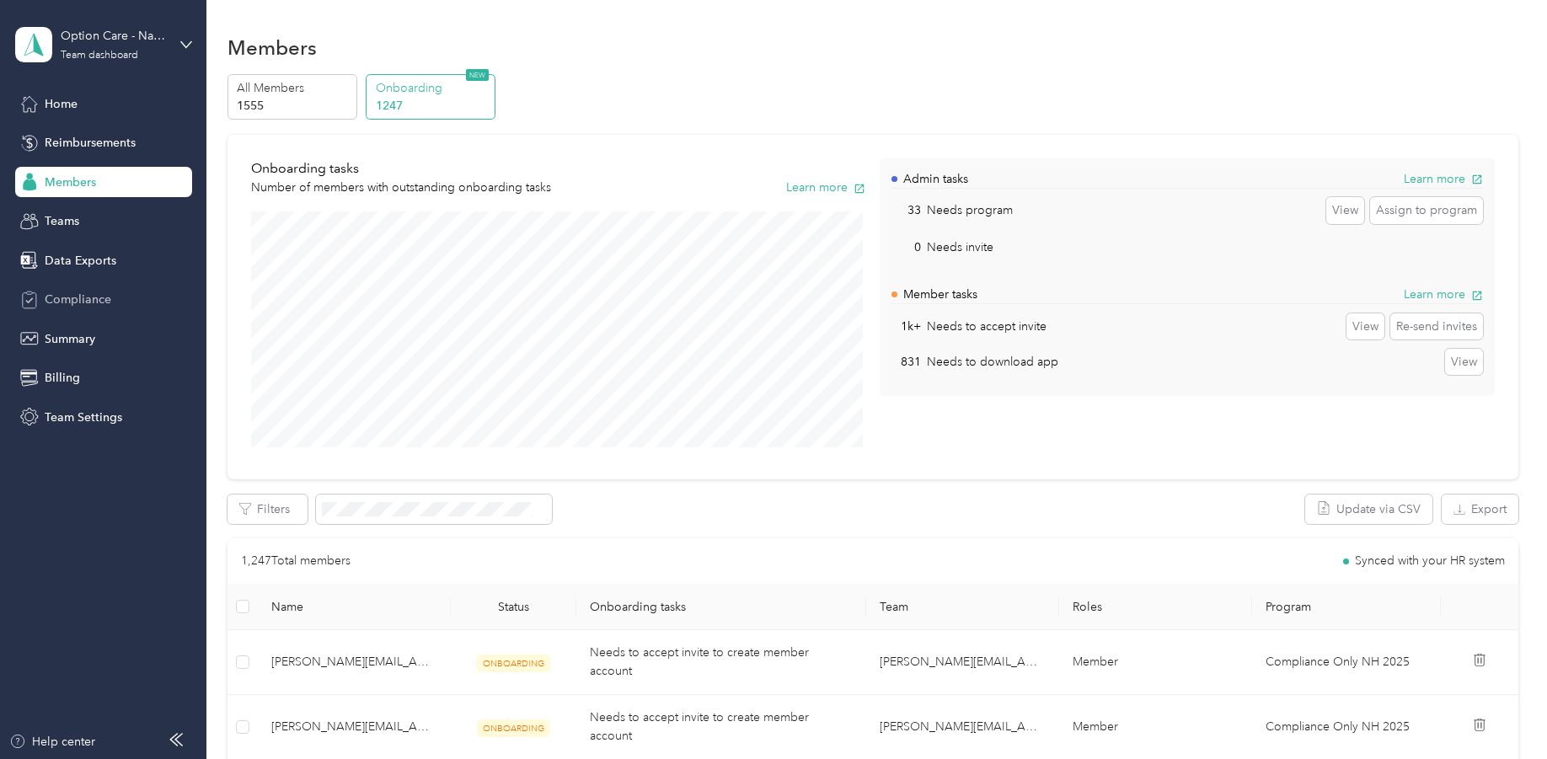
click at [100, 296] on span "Compliance" at bounding box center [78, 300] width 67 height 18
